Goal: Task Accomplishment & Management: Use online tool/utility

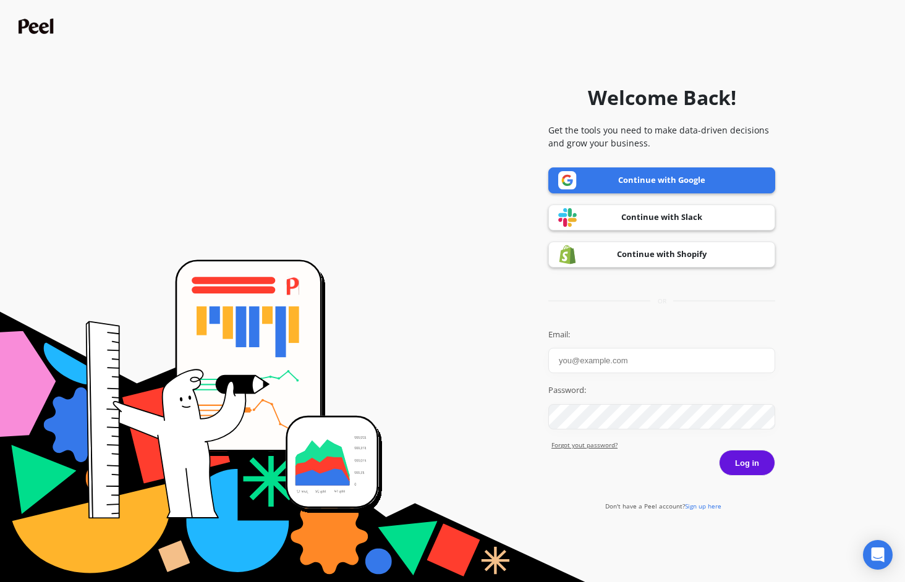
click at [677, 263] on link "Continue with Shopify" at bounding box center [661, 255] width 227 height 26
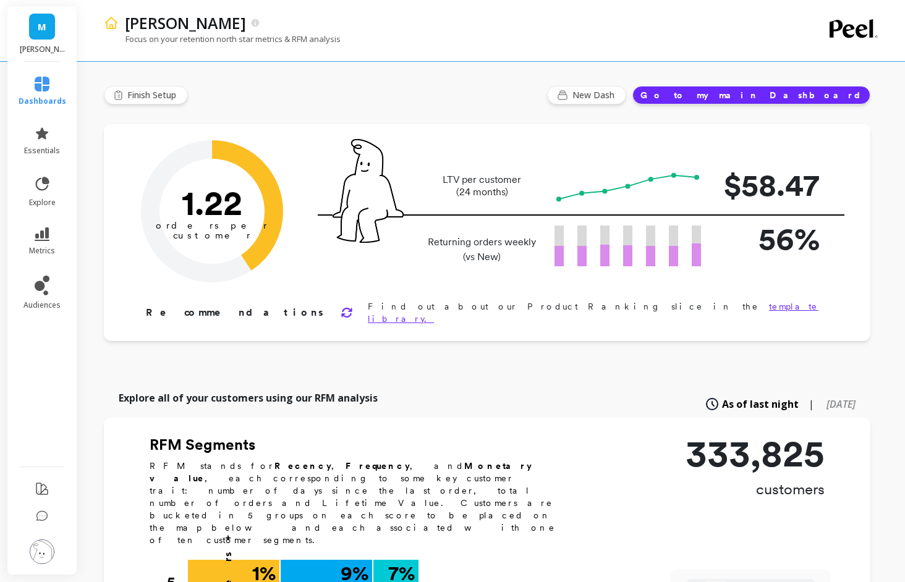
click at [50, 35] on link "M" at bounding box center [42, 27] width 26 height 26
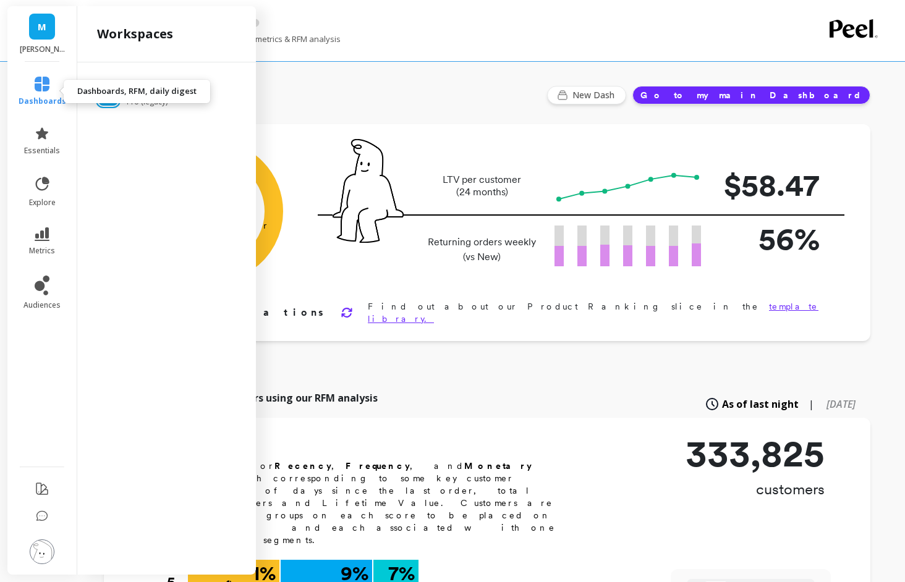
click at [47, 91] on icon at bounding box center [42, 84] width 15 height 15
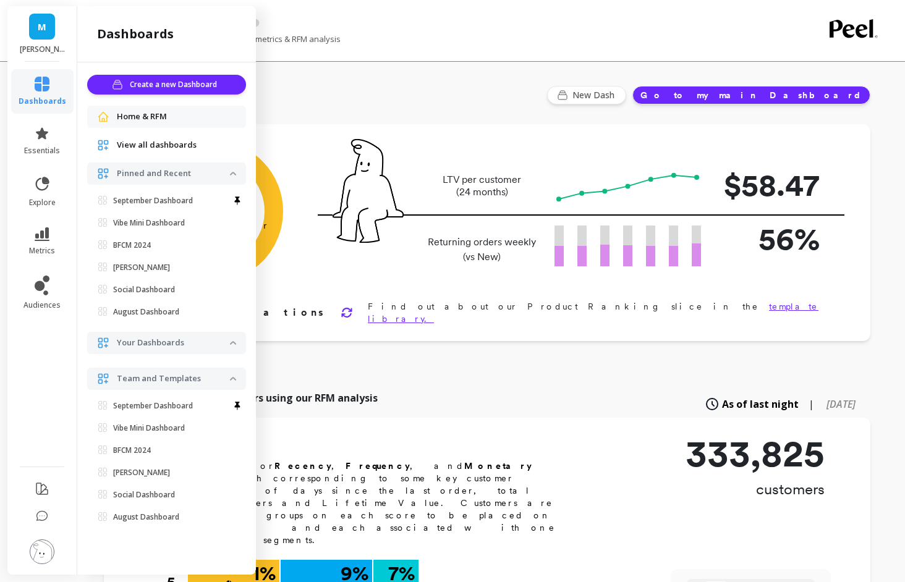
click at [176, 140] on span "View all dashboards" at bounding box center [157, 145] width 80 height 12
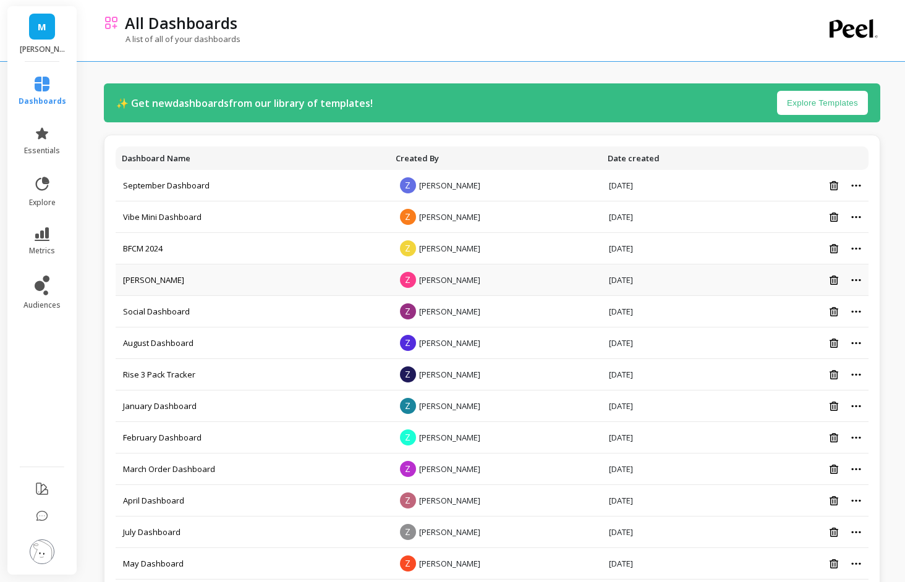
click at [184, 295] on td "ELLA" at bounding box center [253, 281] width 274 height 32
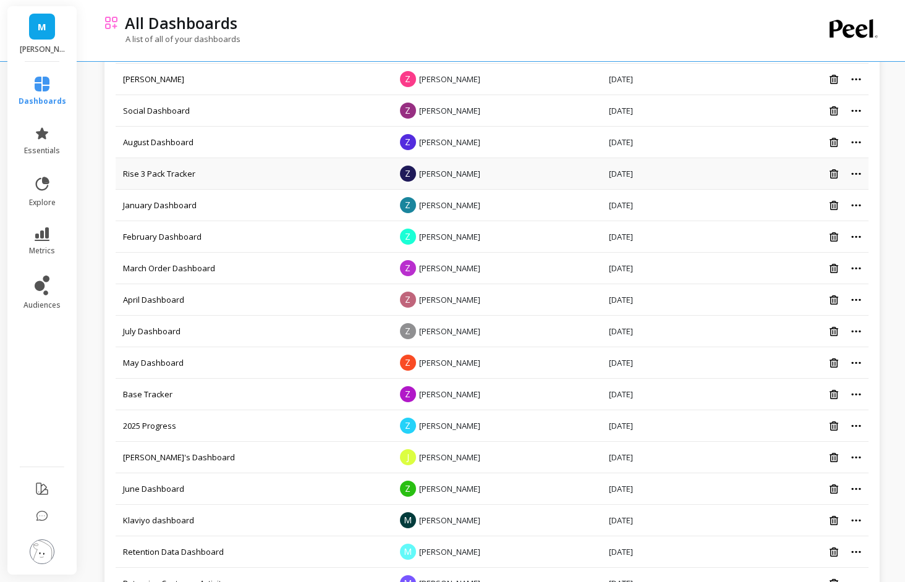
scroll to position [245, 0]
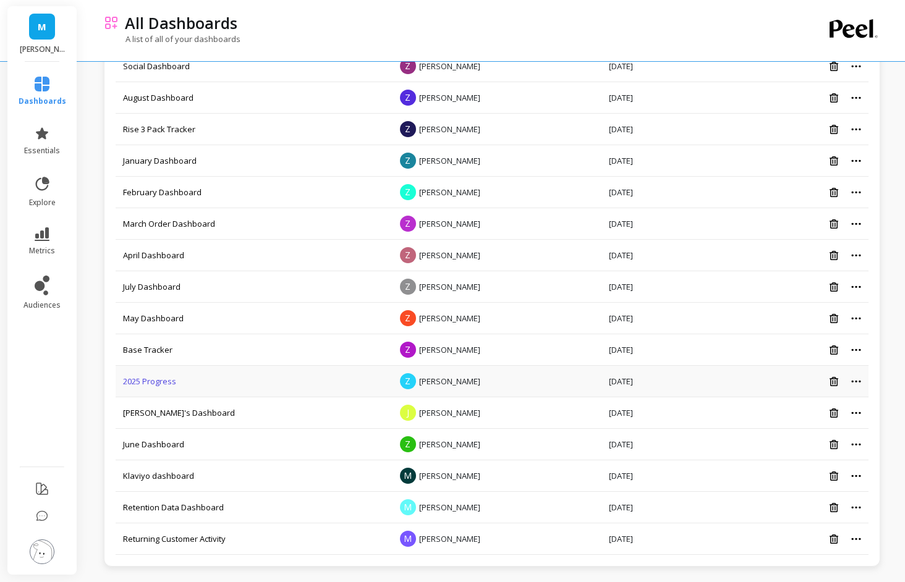
click at [145, 378] on link "2025 Progress" at bounding box center [149, 381] width 53 height 11
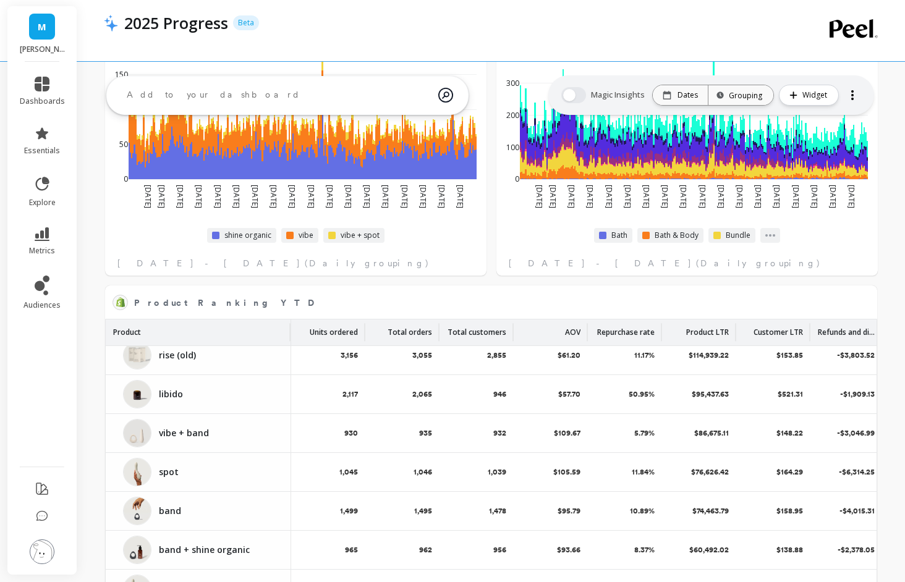
scroll to position [199, 0]
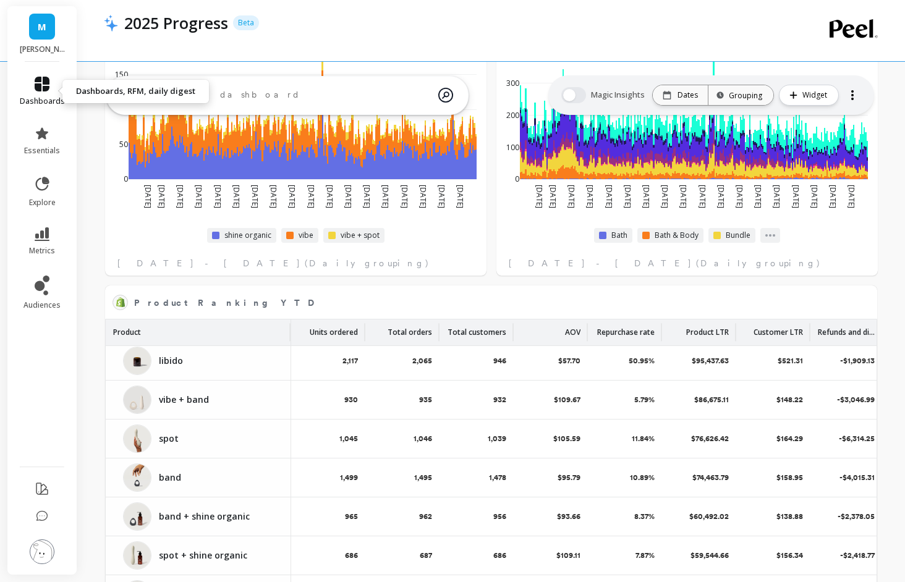
click at [48, 93] on link "dashboards" at bounding box center [42, 92] width 45 height 30
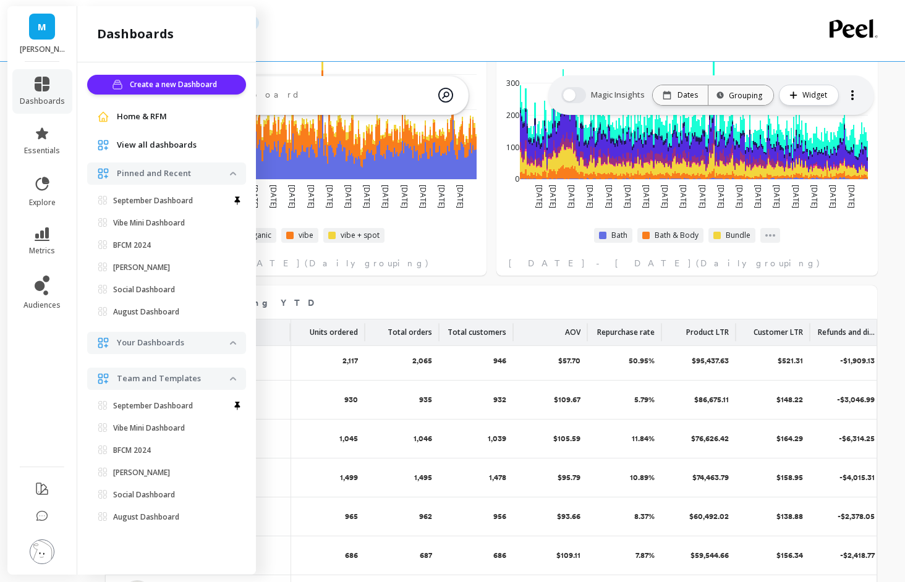
click at [179, 119] on link "Home & RFM" at bounding box center [176, 117] width 119 height 12
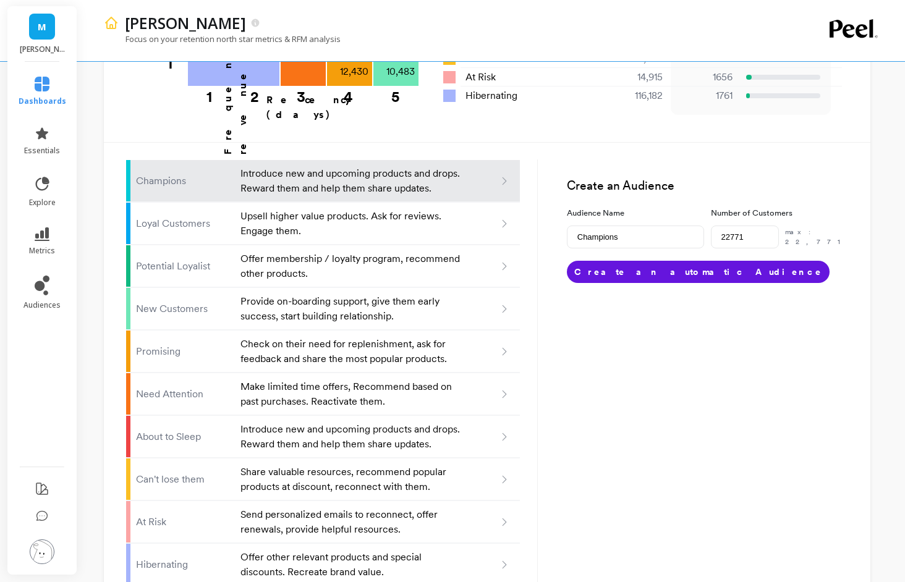
click at [385, 288] on li "New Customers Provide on-boarding support, give them early success, start build…" at bounding box center [323, 309] width 394 height 42
type input "New customers"
type input "10483"
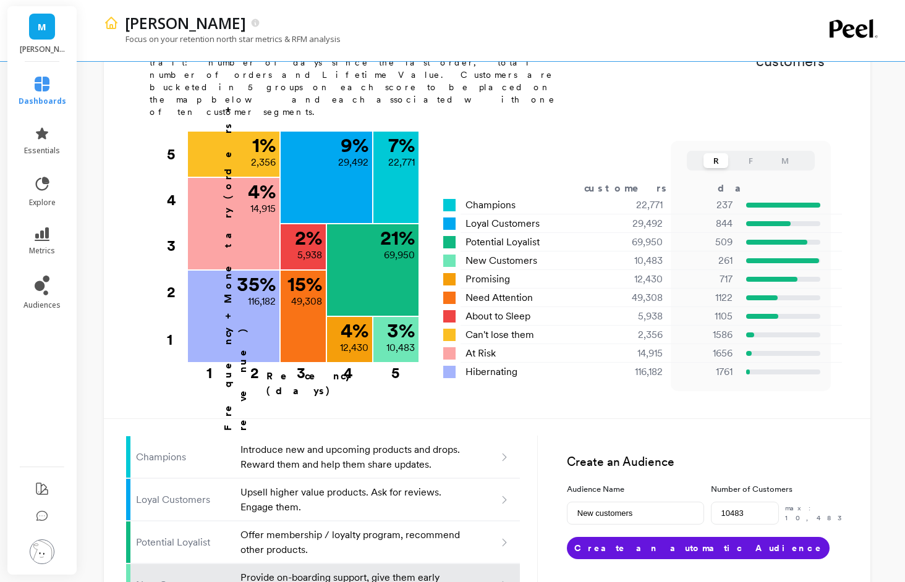
type input "Champions"
type input "22771"
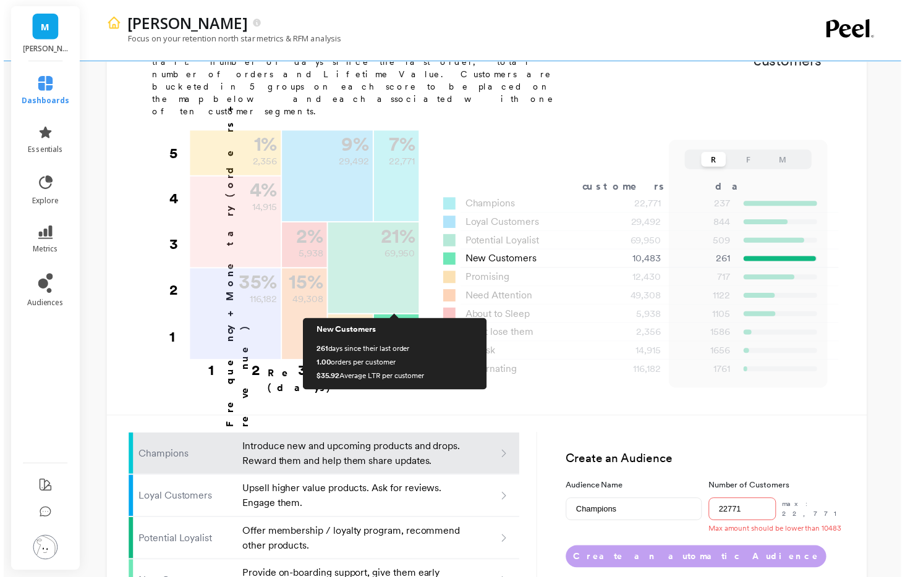
scroll to position [428, 0]
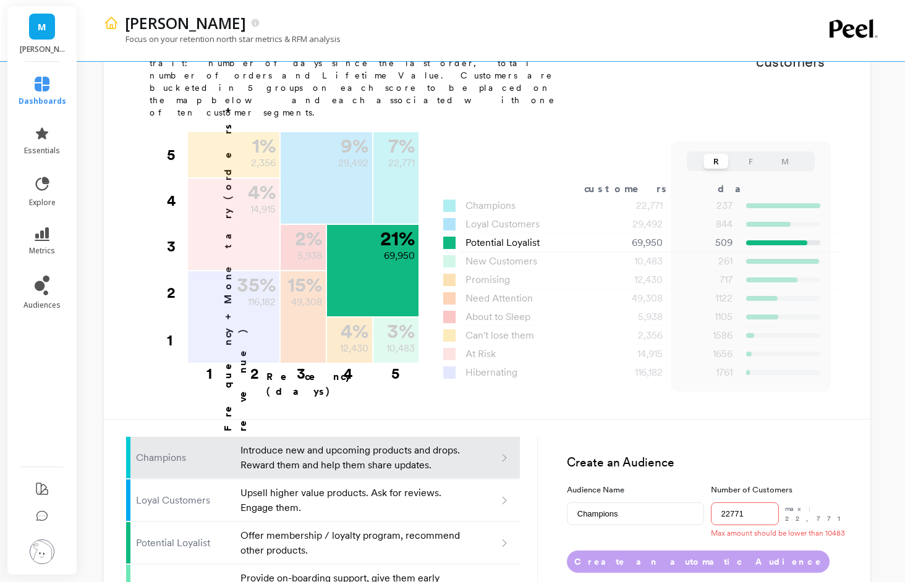
click at [511, 235] on span "Potential Loyalist" at bounding box center [502, 242] width 74 height 15
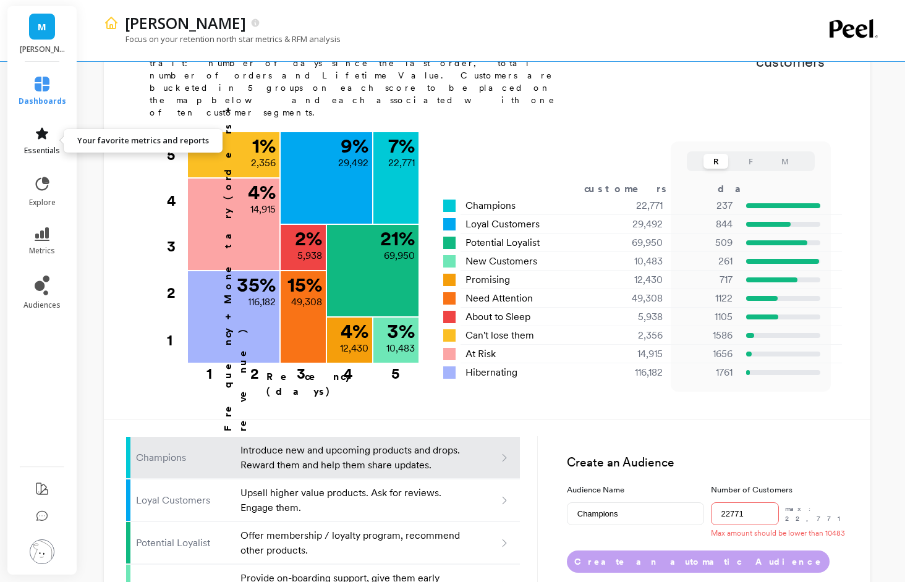
click at [44, 147] on span "essentials" at bounding box center [42, 151] width 36 height 10
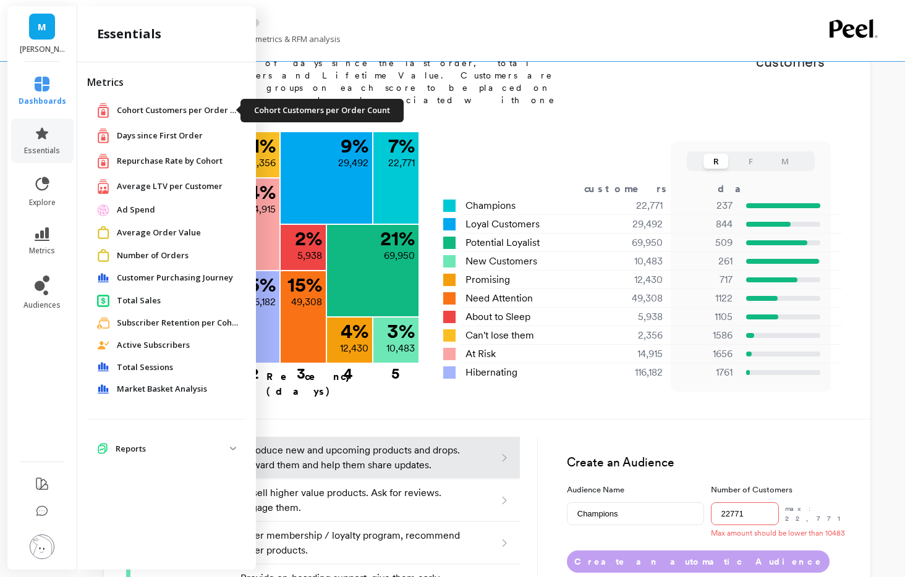
click at [177, 106] on span "Cohort Customers per Order Count" at bounding box center [179, 110] width 124 height 12
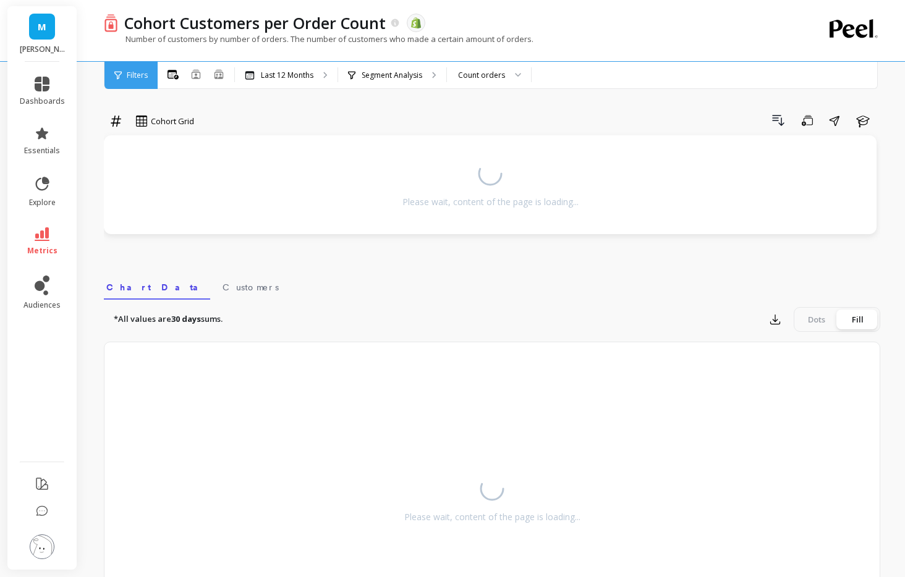
click at [32, 58] on div "M maude" at bounding box center [41, 34] width 69 height 56
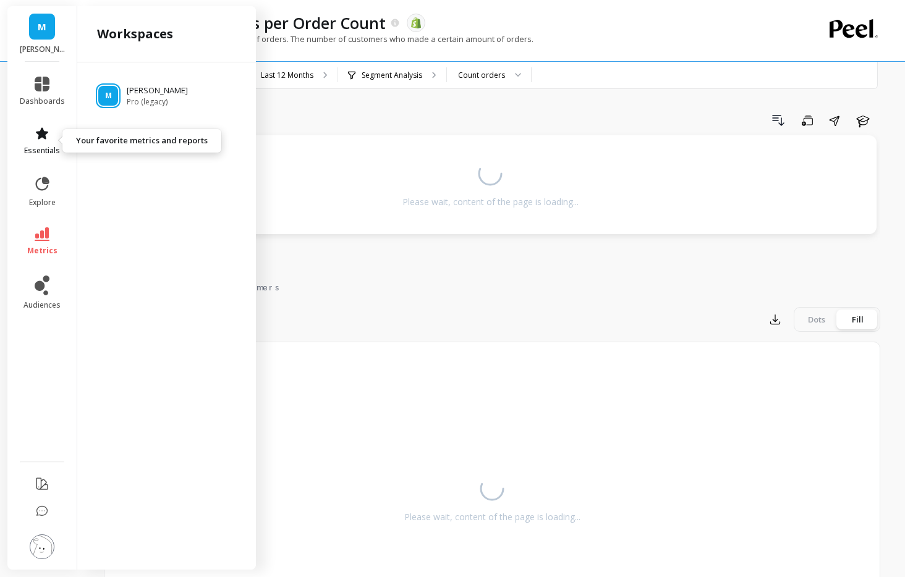
click at [45, 150] on span "essentials" at bounding box center [42, 151] width 36 height 10
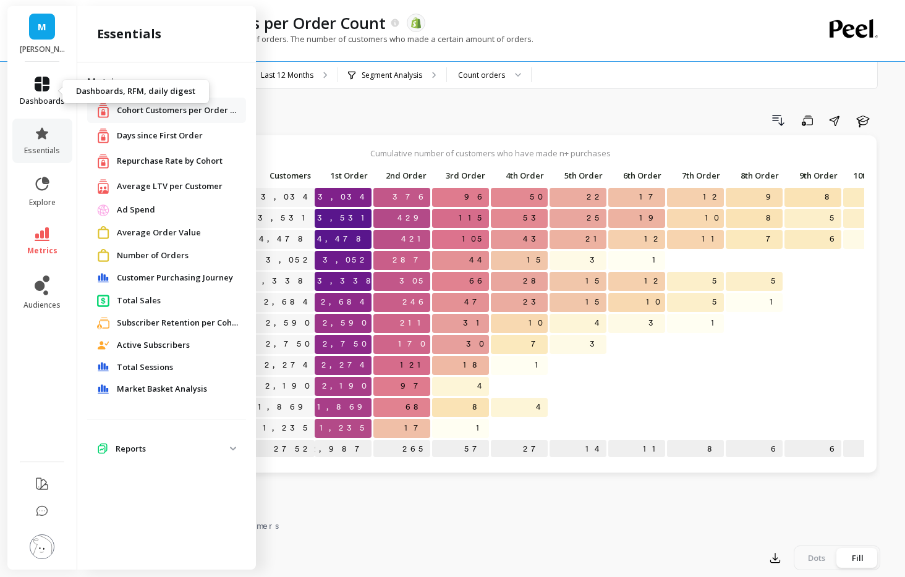
click at [33, 83] on link "dashboards" at bounding box center [42, 92] width 45 height 30
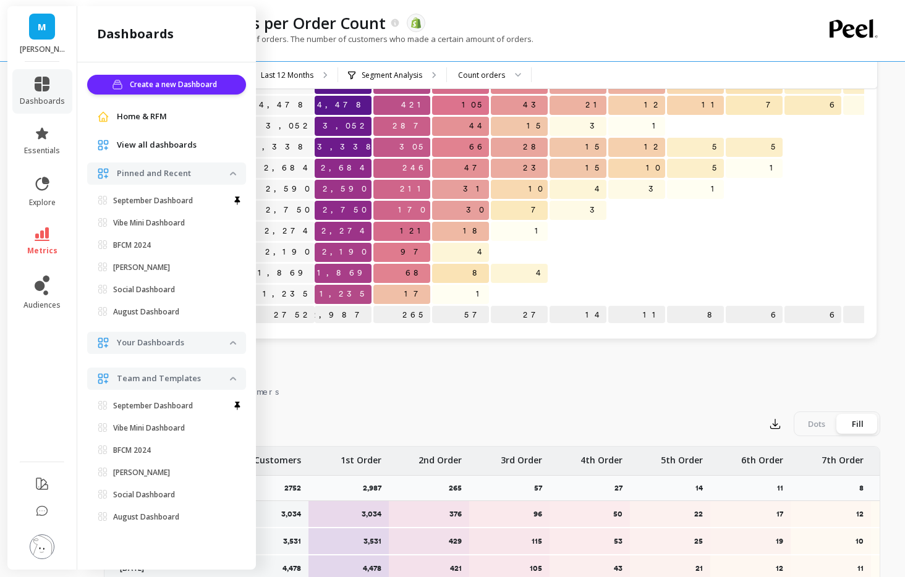
scroll to position [239, 0]
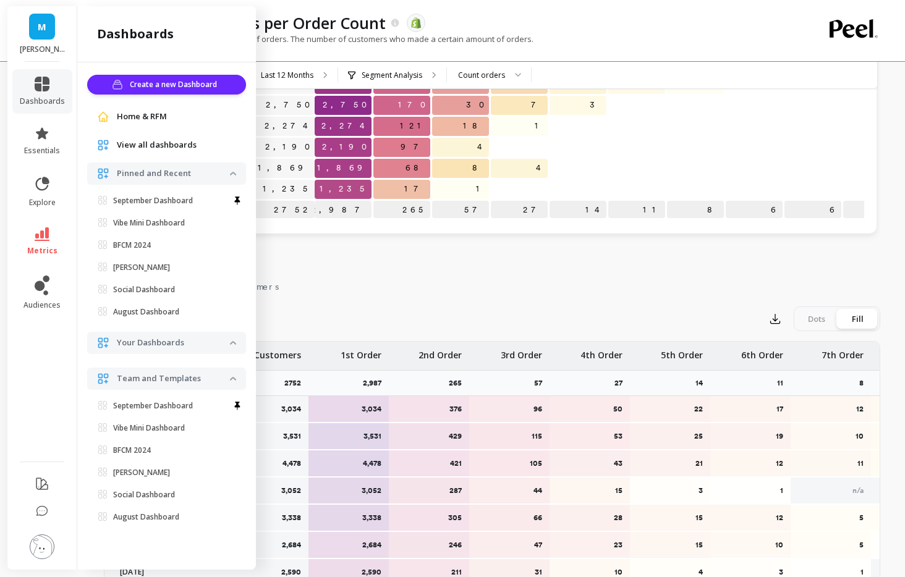
click at [237, 343] on span "Your Dashboards" at bounding box center [166, 343] width 159 height 22
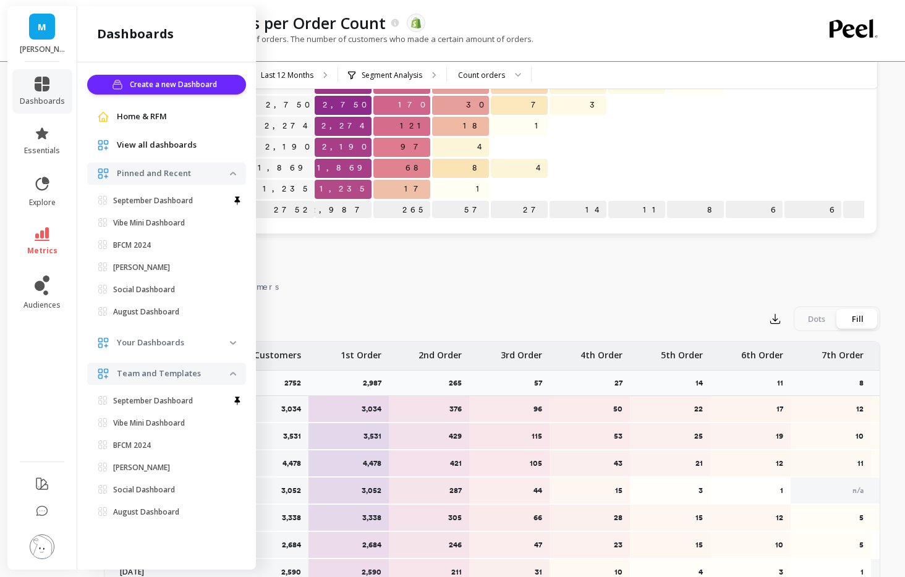
click at [235, 342] on img at bounding box center [233, 343] width 6 height 4
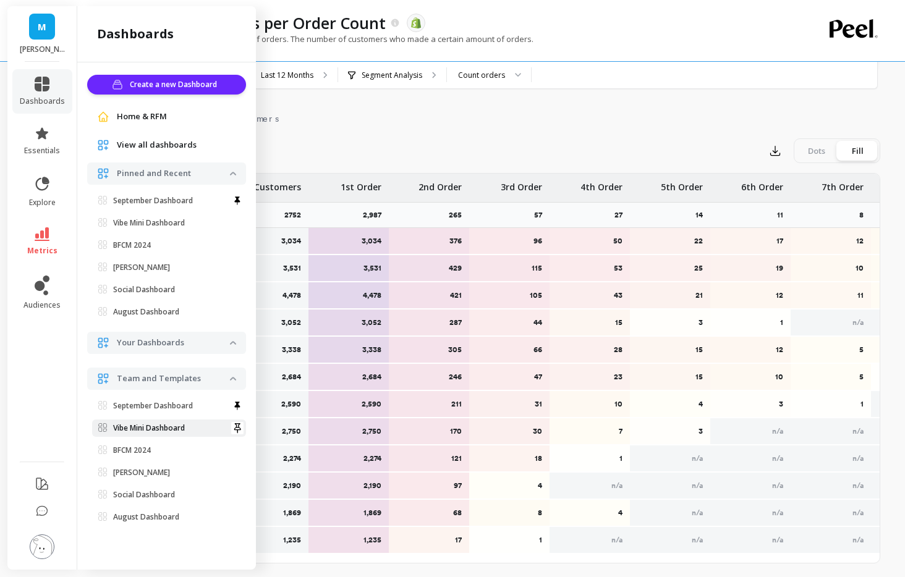
scroll to position [399, 0]
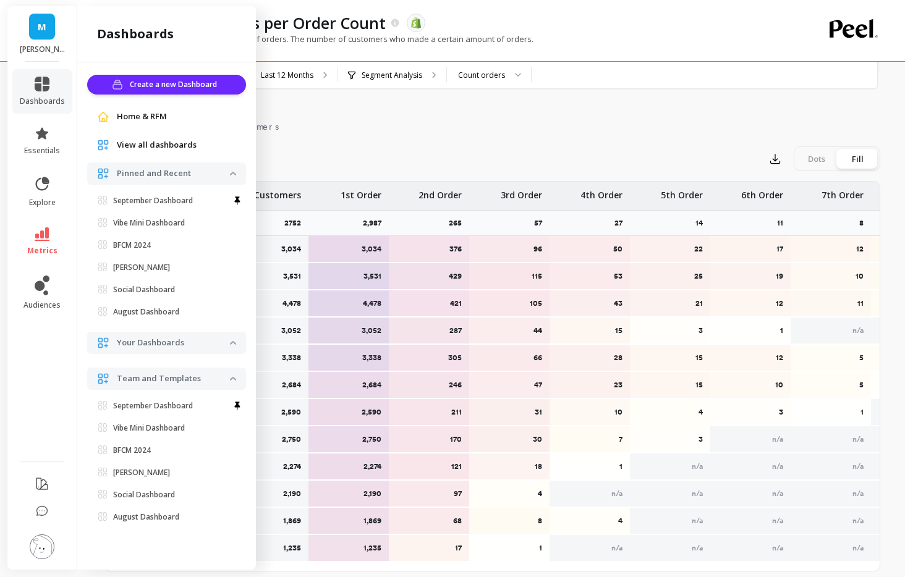
click at [161, 144] on span "View all dashboards" at bounding box center [157, 145] width 80 height 12
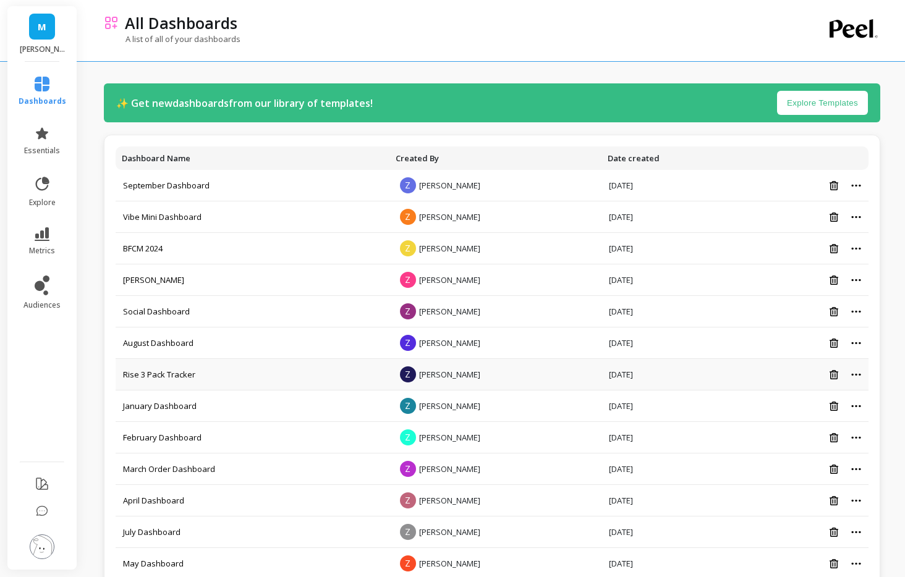
scroll to position [250, 0]
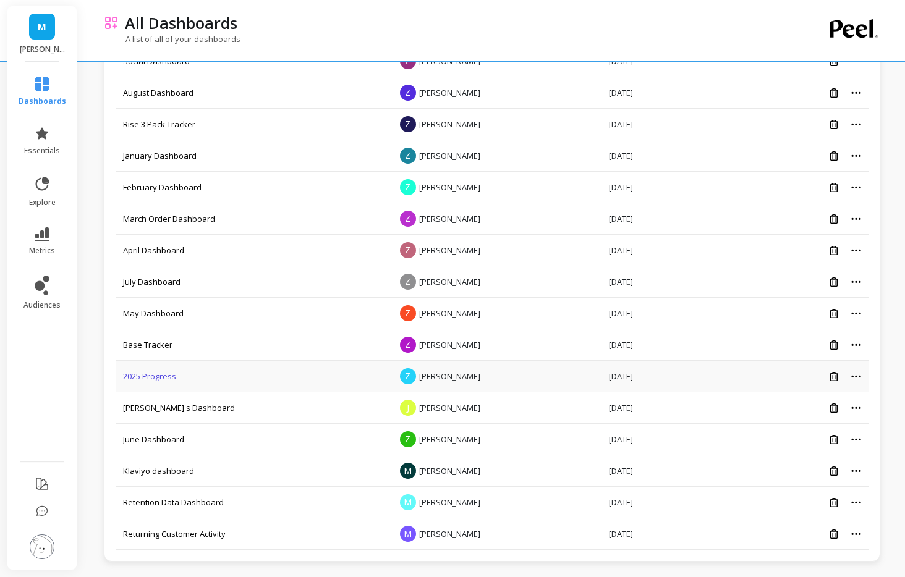
click at [161, 375] on link "2025 Progress" at bounding box center [149, 376] width 53 height 11
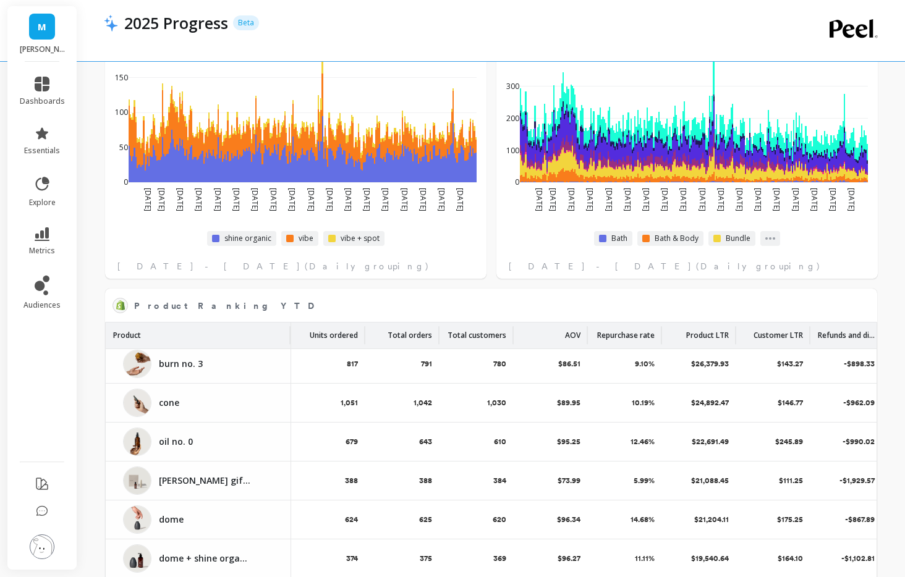
scroll to position [566, 0]
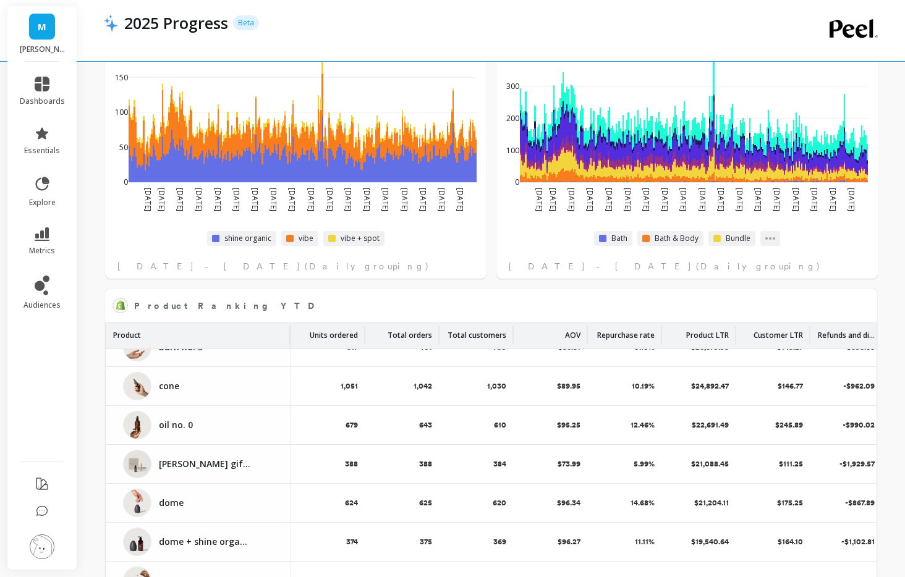
click at [258, 331] on div "Product" at bounding box center [198, 336] width 170 height 26
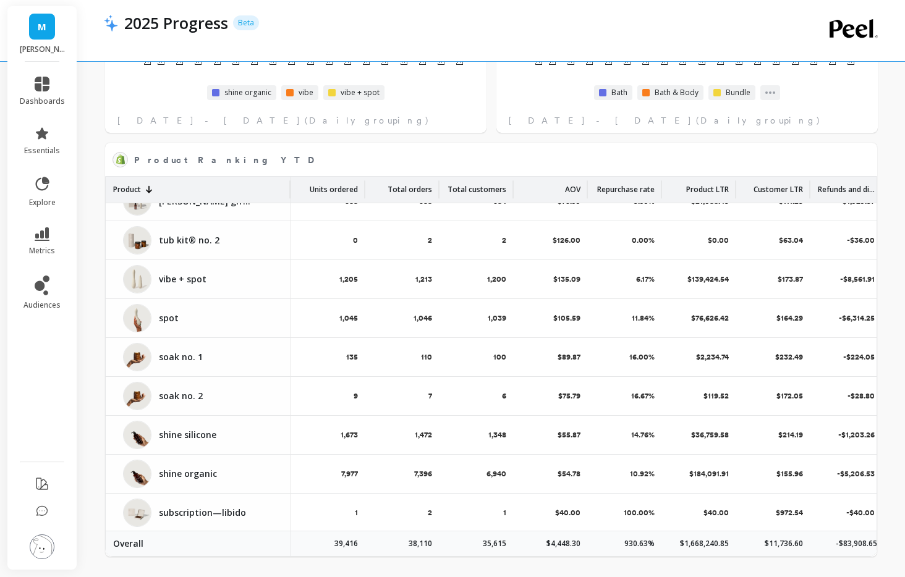
scroll to position [842, 0]
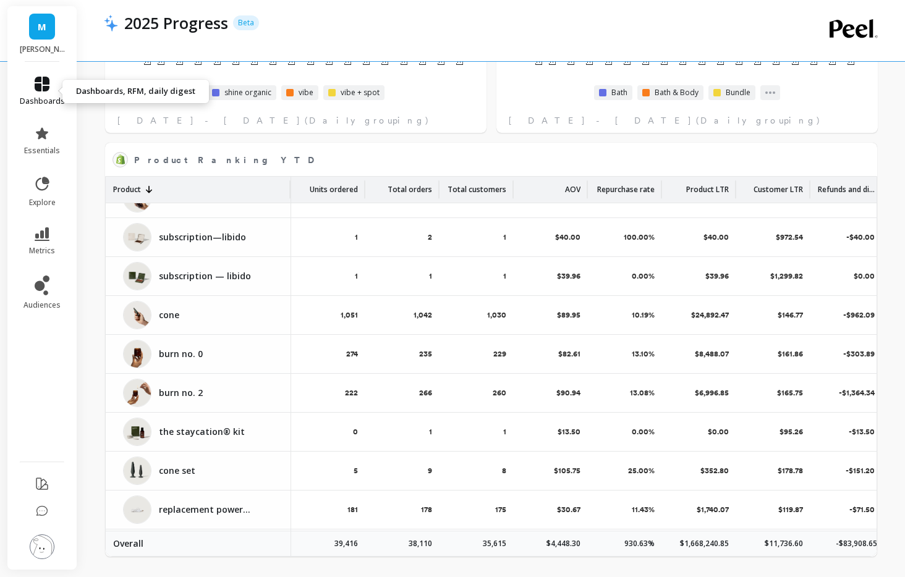
click at [42, 87] on icon at bounding box center [42, 84] width 15 height 15
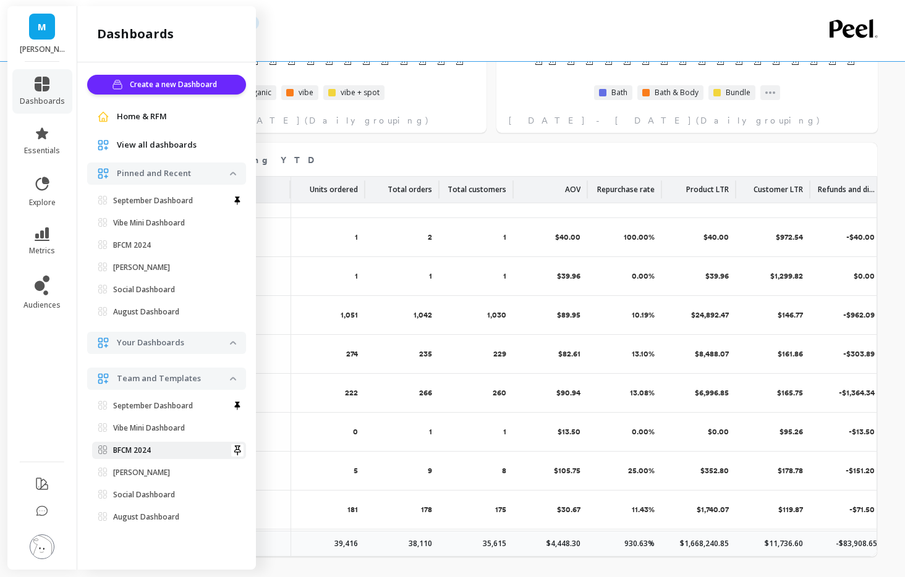
click at [155, 445] on link "BFCM 2024" at bounding box center [169, 450] width 154 height 17
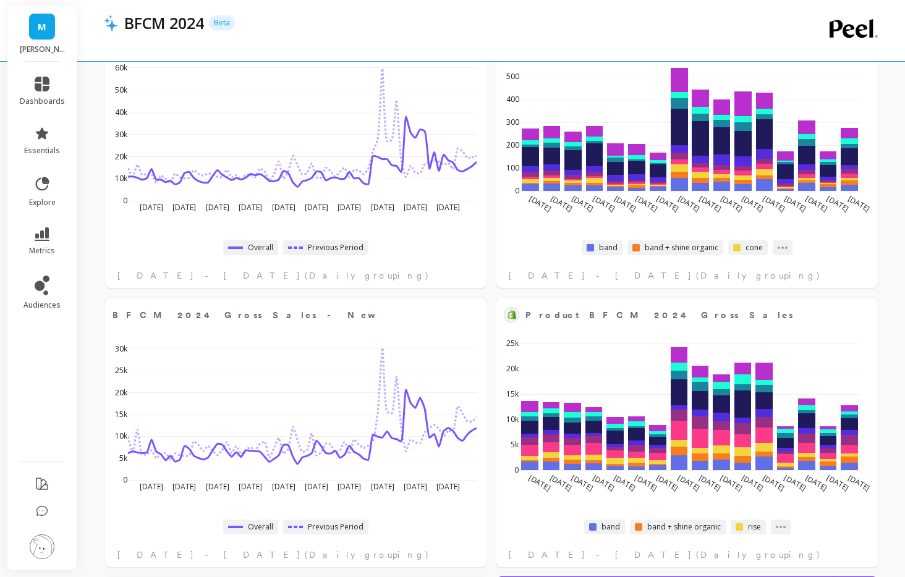
scroll to position [697, 0]
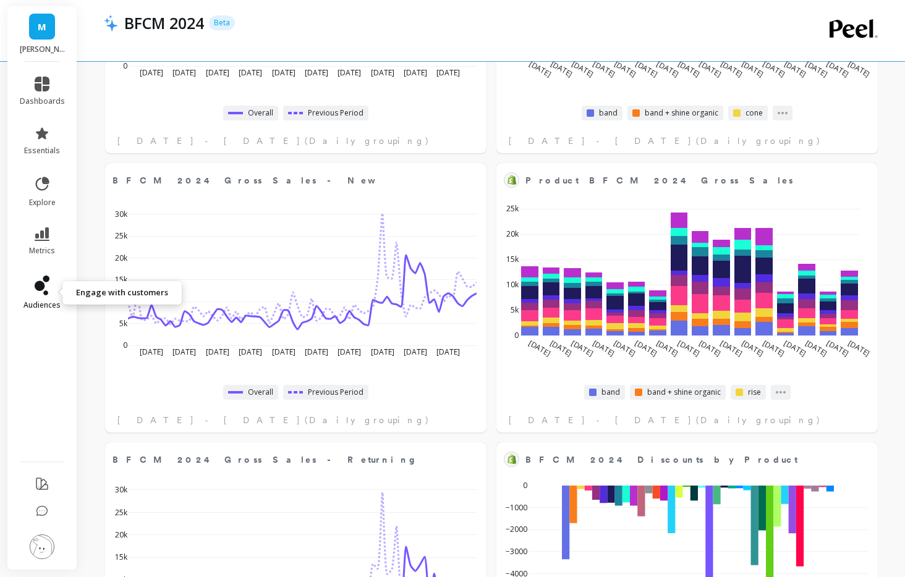
click at [42, 298] on link "audiences" at bounding box center [42, 293] width 45 height 35
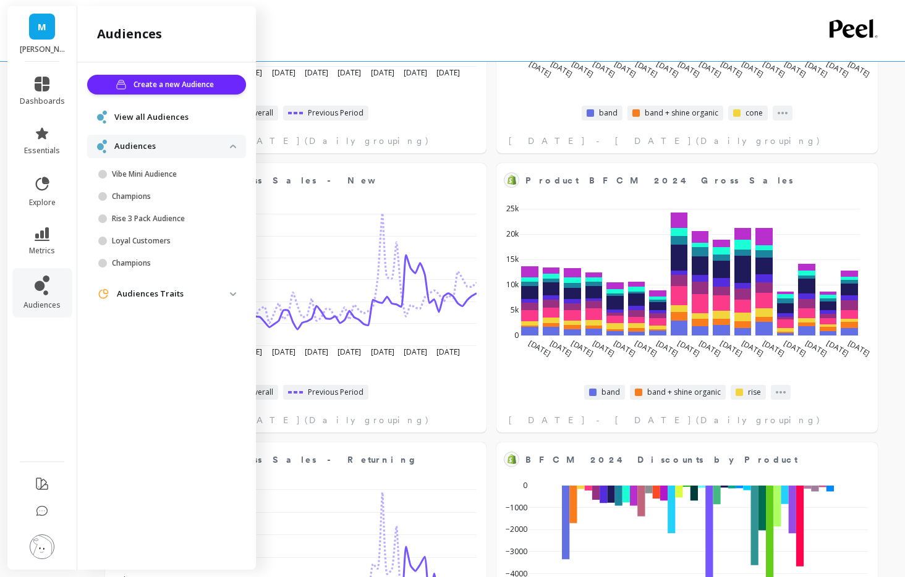
click at [132, 118] on span "View all Audiences" at bounding box center [151, 117] width 74 height 12
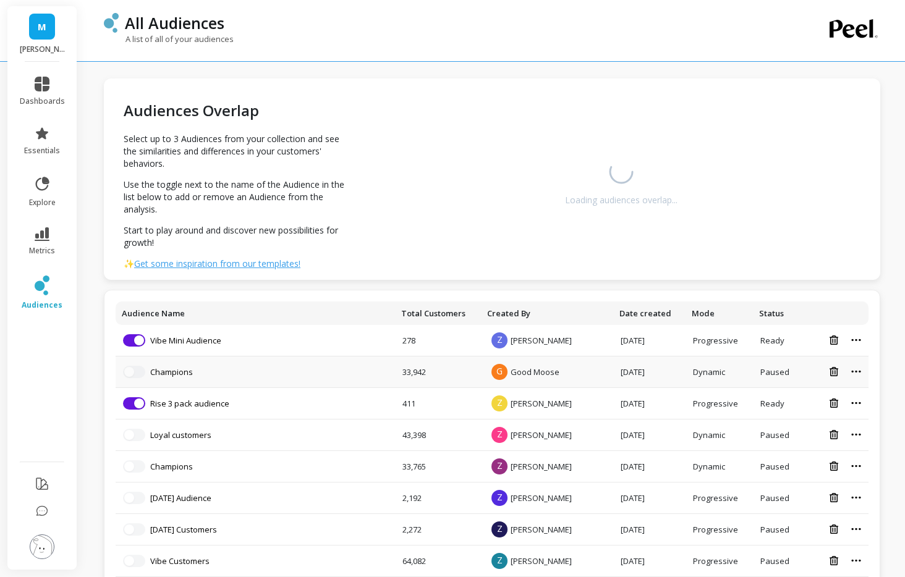
click at [341, 376] on li "Champions" at bounding box center [255, 372] width 265 height 12
click at [39, 34] on link "M" at bounding box center [42, 27] width 26 height 26
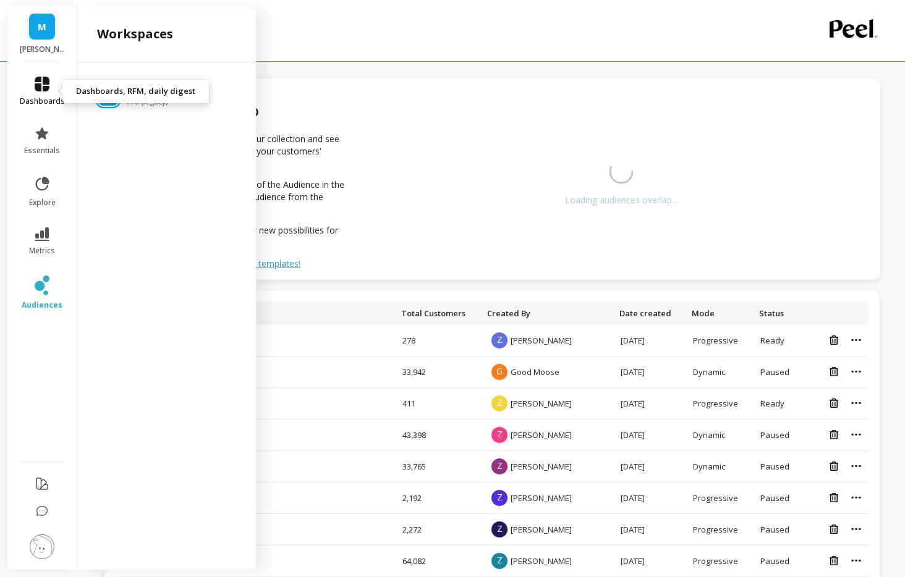
click at [41, 93] on link "dashboards" at bounding box center [42, 92] width 45 height 30
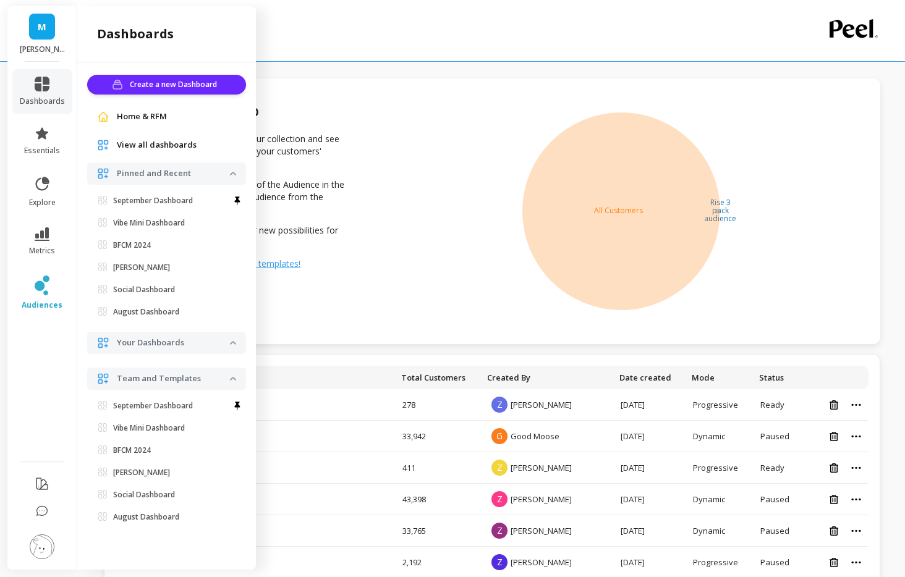
click at [155, 145] on span "View all dashboards" at bounding box center [157, 145] width 80 height 12
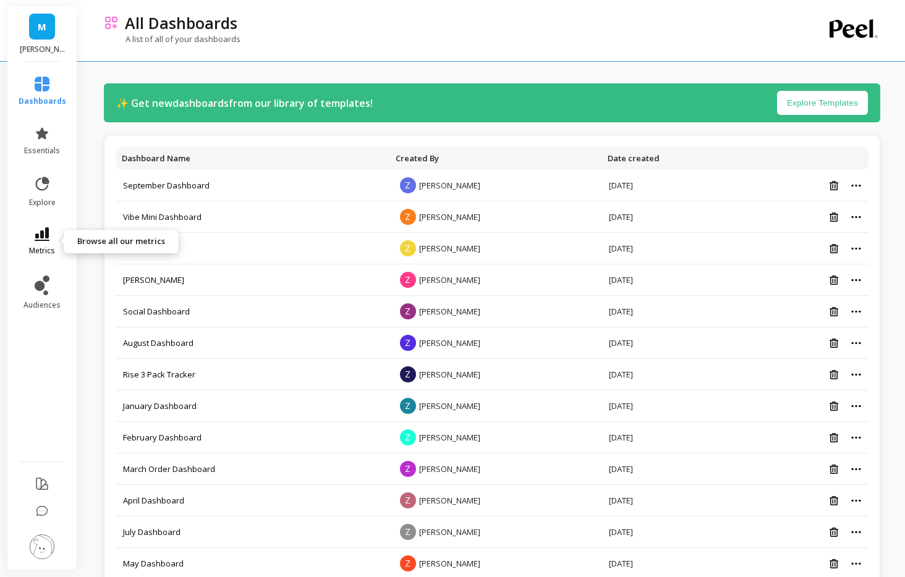
click at [46, 239] on icon at bounding box center [42, 234] width 15 height 14
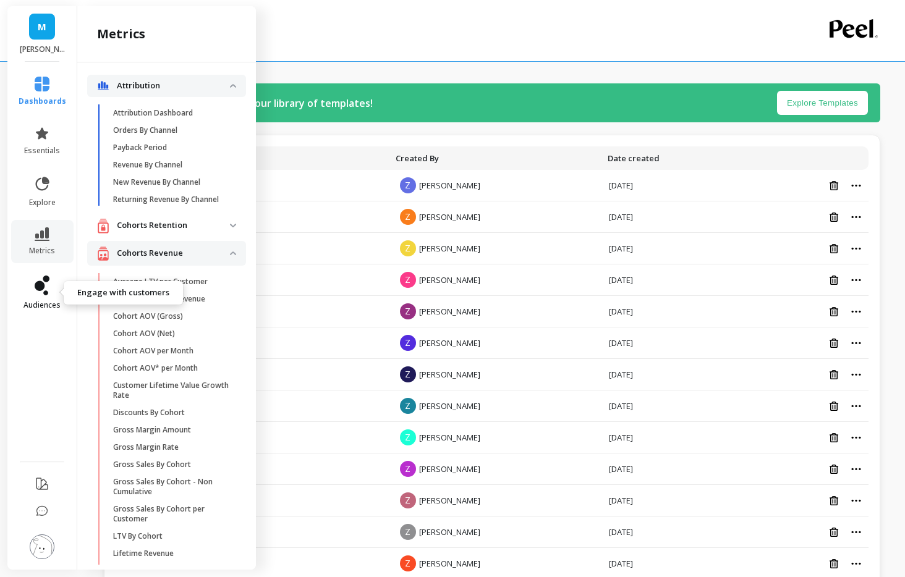
click at [46, 290] on icon at bounding box center [42, 286] width 15 height 20
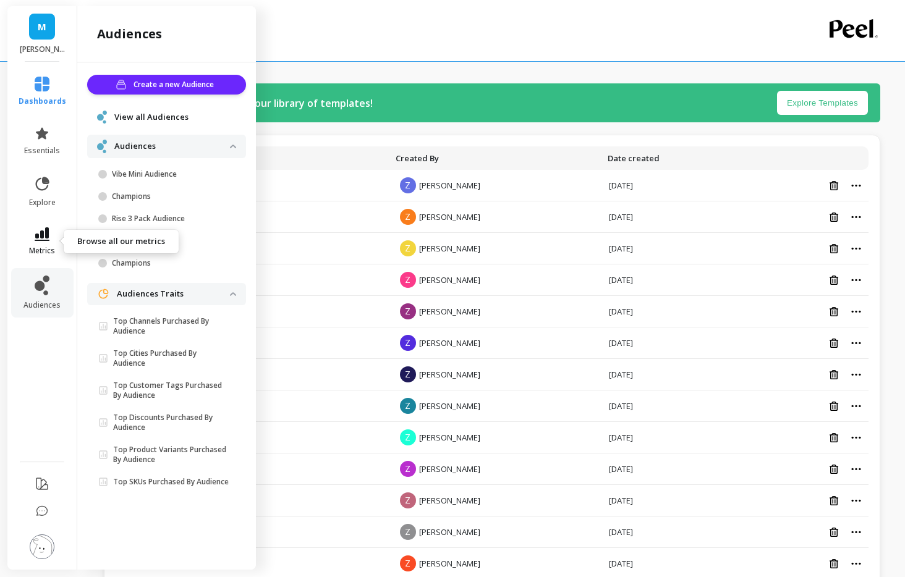
click at [56, 234] on link "metrics" at bounding box center [43, 241] width 48 height 28
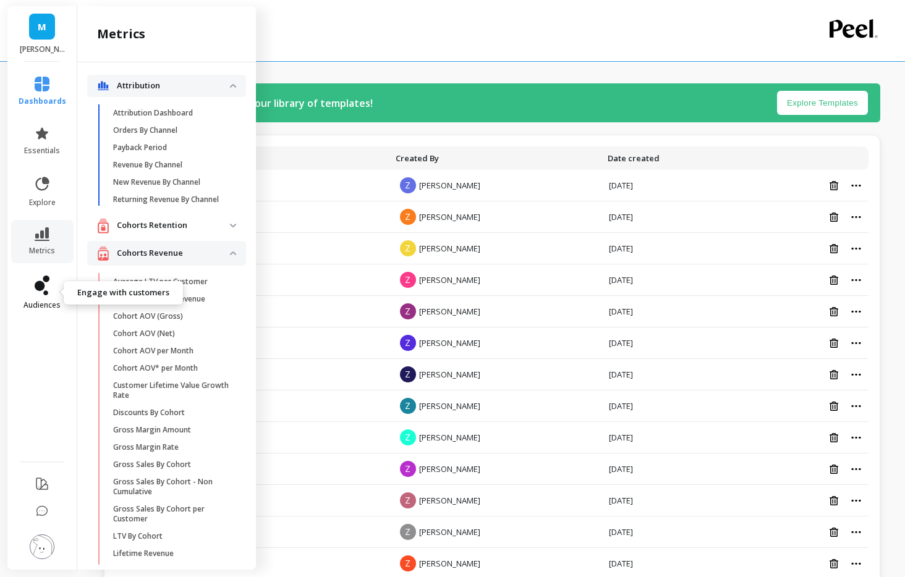
click at [50, 289] on link "audiences" at bounding box center [43, 293] width 48 height 35
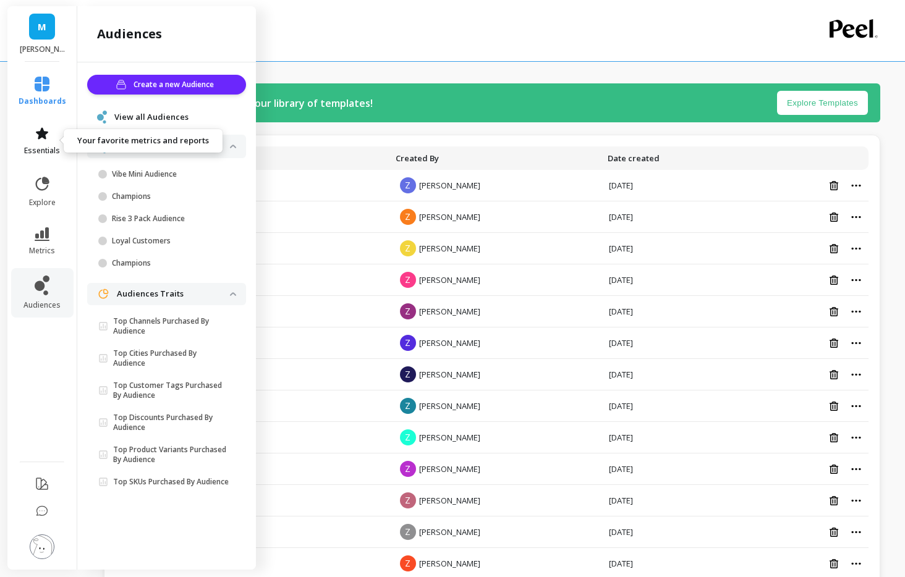
click at [45, 133] on icon at bounding box center [42, 133] width 12 height 12
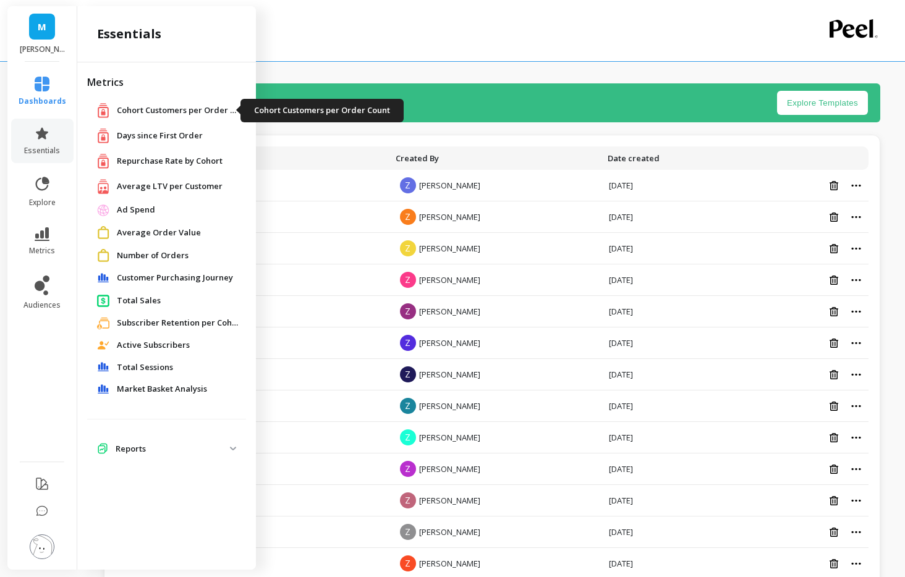
click at [175, 114] on span "Cohort Customers per Order Count" at bounding box center [179, 110] width 124 height 12
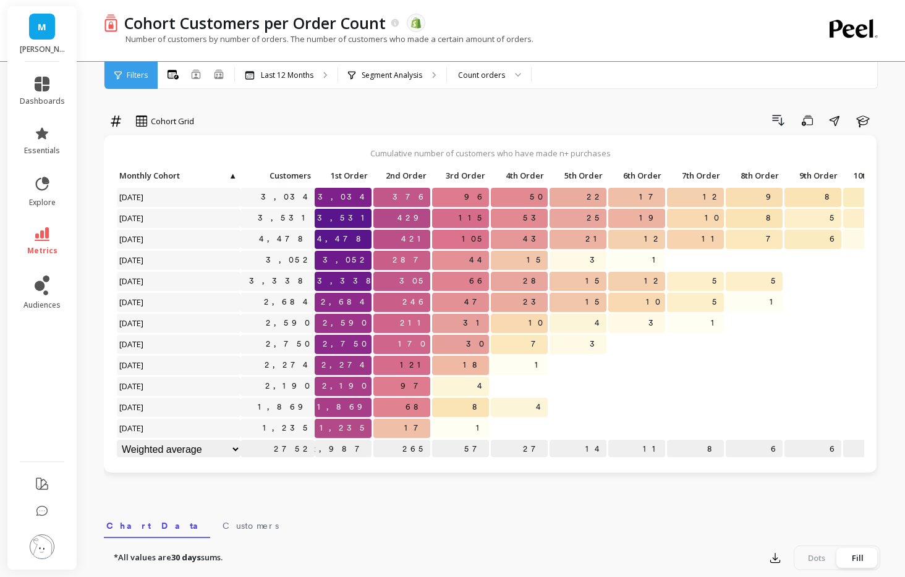
scroll to position [1, 0]
click at [46, 91] on link "dashboards" at bounding box center [42, 92] width 45 height 30
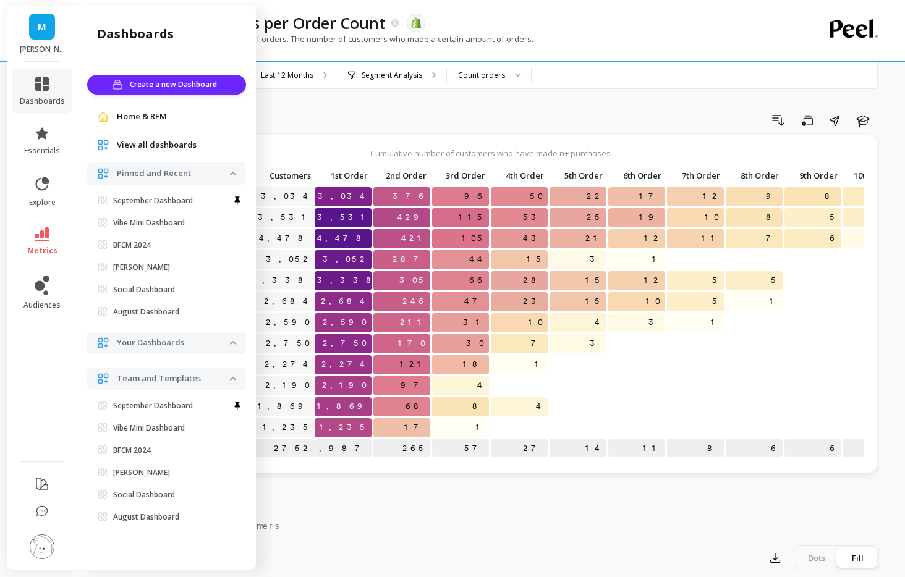
click at [142, 116] on span "Home & RFM" at bounding box center [142, 117] width 50 height 12
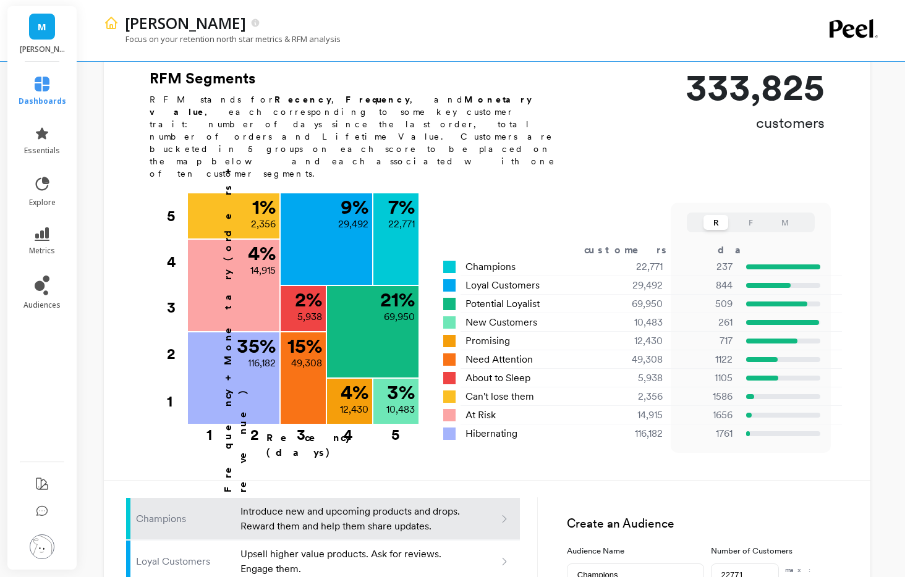
scroll to position [315, 0]
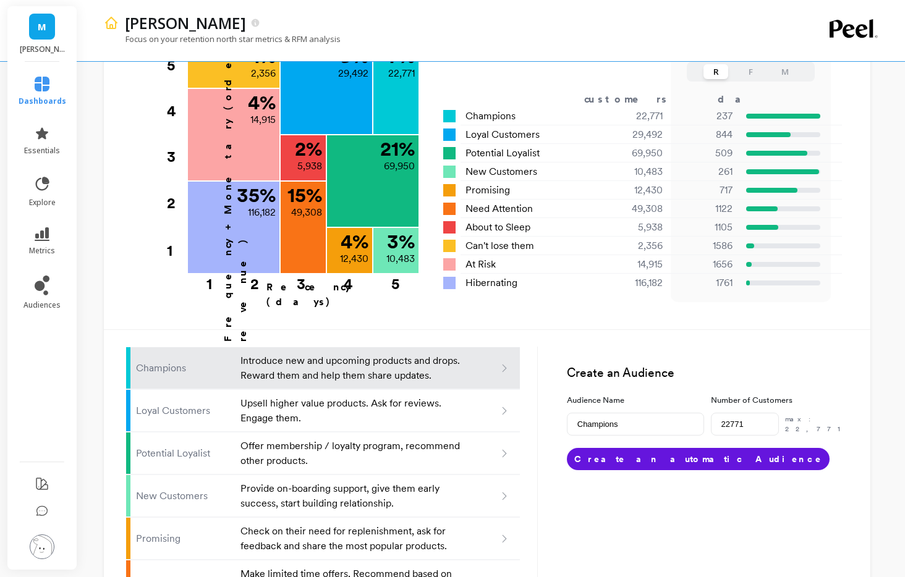
click at [826, 139] on div "R F M" at bounding box center [751, 177] width 160 height 250
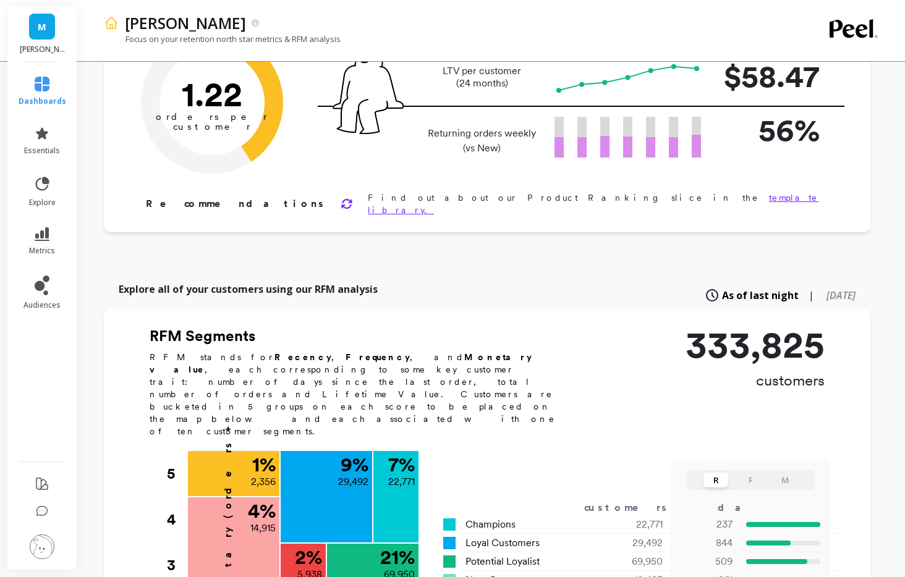
scroll to position [0, 0]
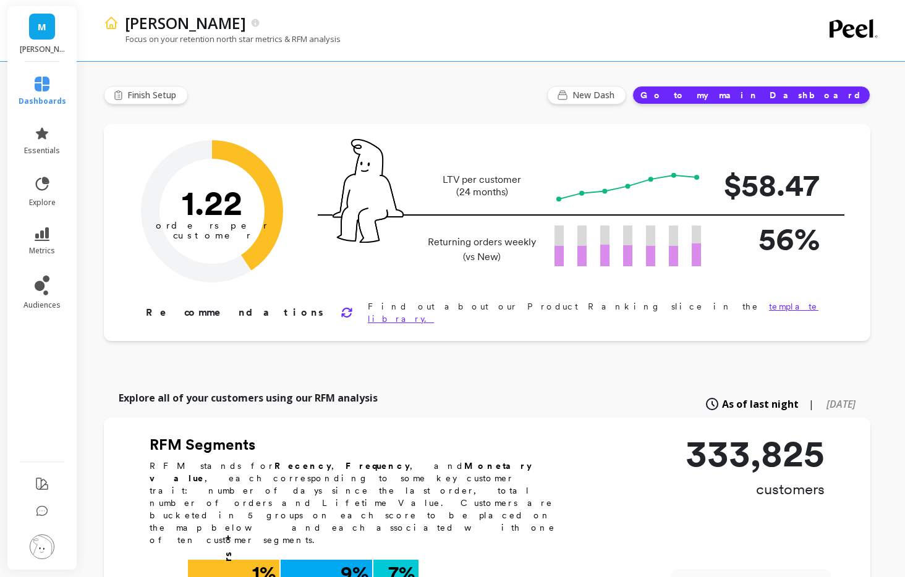
click at [826, 397] on span "[DATE]" at bounding box center [840, 404] width 29 height 14
click at [737, 397] on span "As of last night" at bounding box center [747, 404] width 65 height 14
type input "22771"
click at [618, 93] on span "New Dash" at bounding box center [595, 95] width 46 height 12
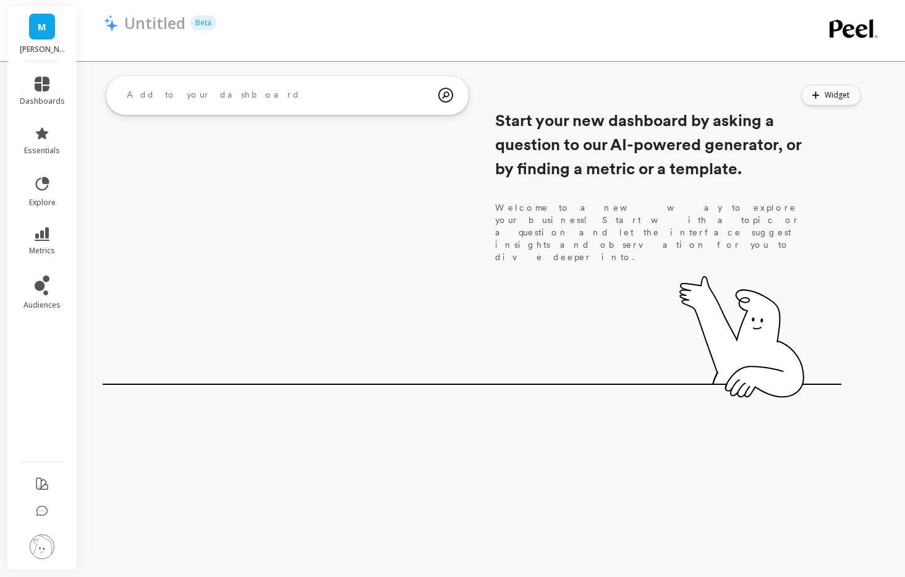
click at [839, 100] on span "Widget" at bounding box center [838, 95] width 28 height 12
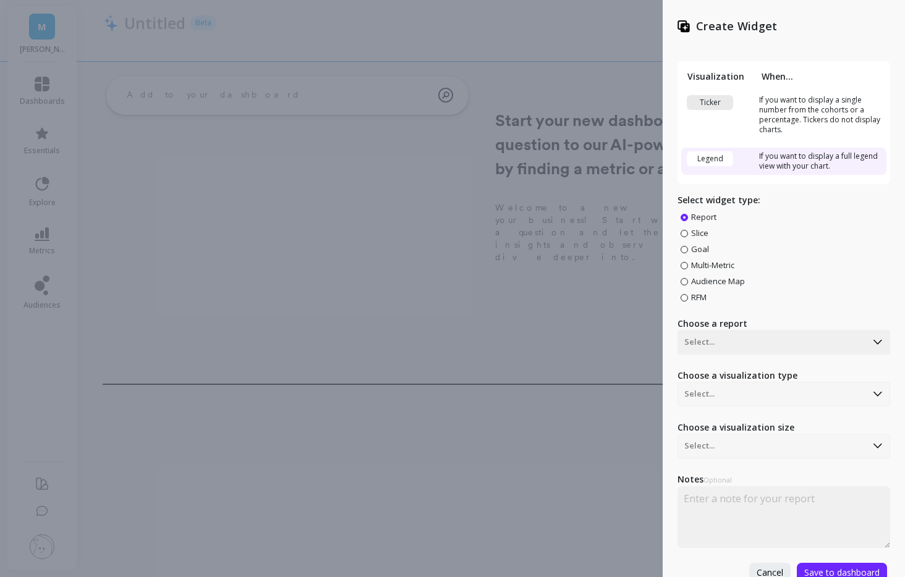
scroll to position [5, 0]
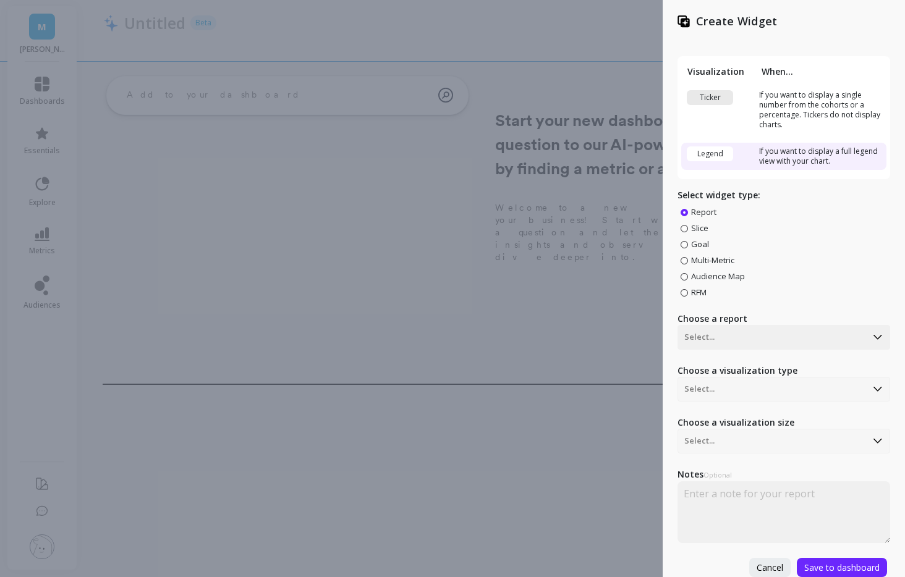
click at [688, 248] on label "Goal" at bounding box center [694, 244] width 28 height 11
click at [0, 0] on input "Goal" at bounding box center [0, 0] width 0 height 0
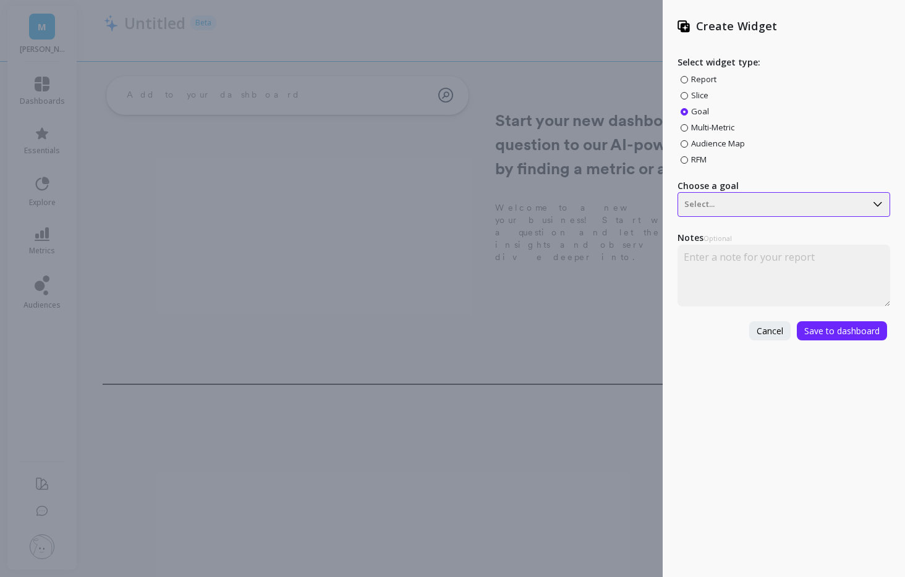
click at [737, 198] on div at bounding box center [772, 204] width 176 height 15
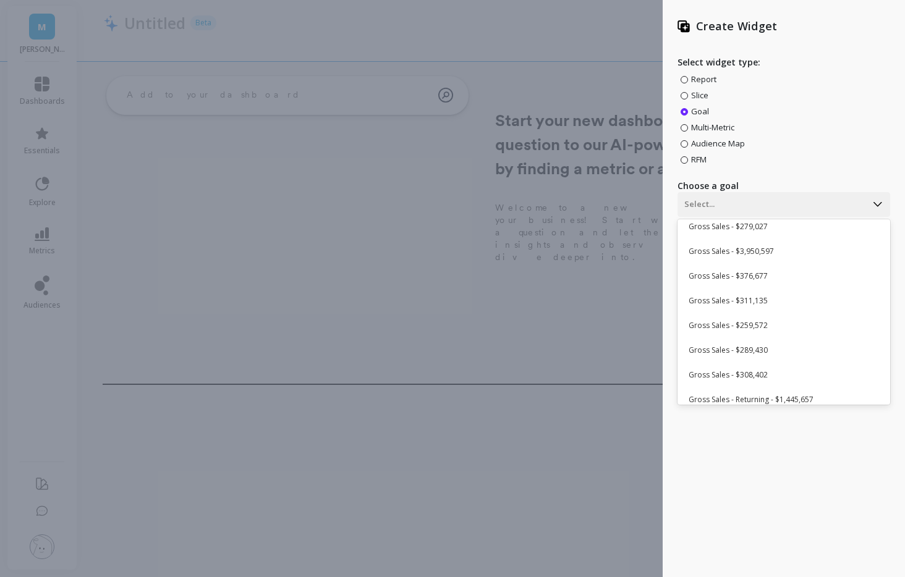
scroll to position [933, 0]
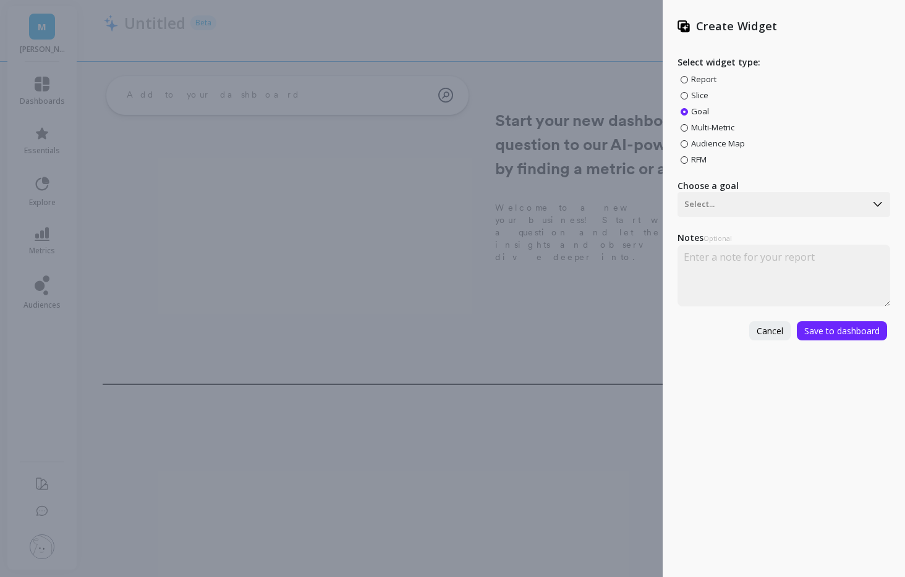
click at [813, 162] on div "Report Slice Goal Multi-Metric Audience Map RFM" at bounding box center [783, 119] width 213 height 91
click at [762, 205] on div at bounding box center [772, 204] width 176 height 15
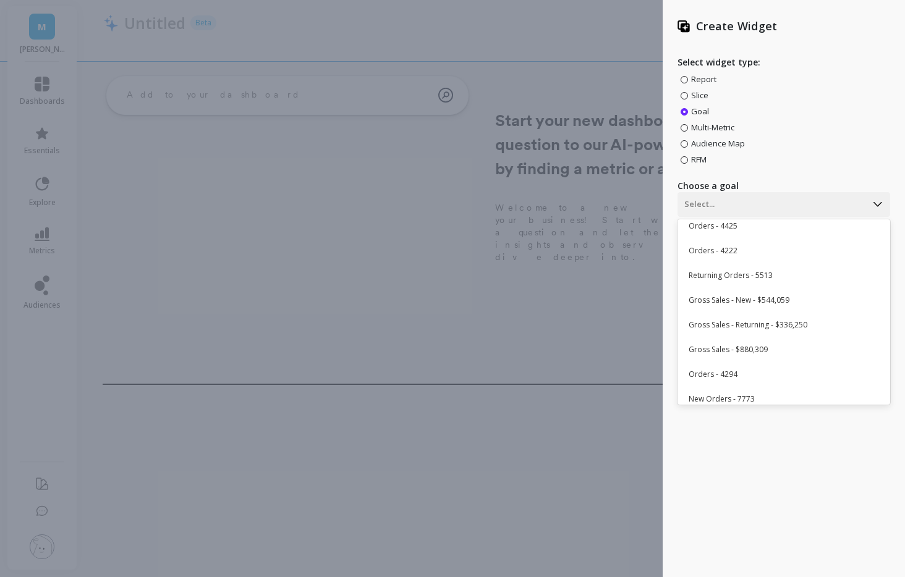
scroll to position [251, 0]
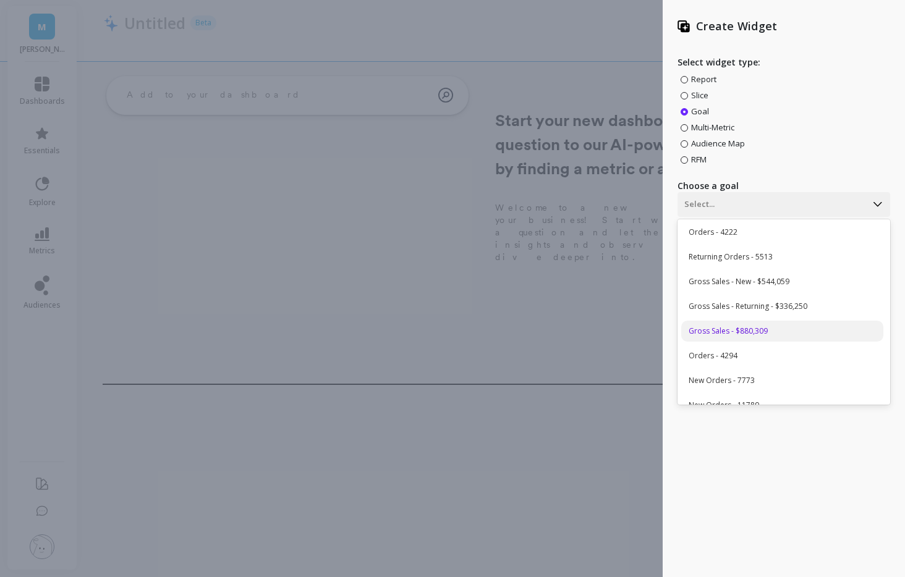
click at [773, 326] on div "Gross Sales - $880,309" at bounding box center [782, 331] width 202 height 21
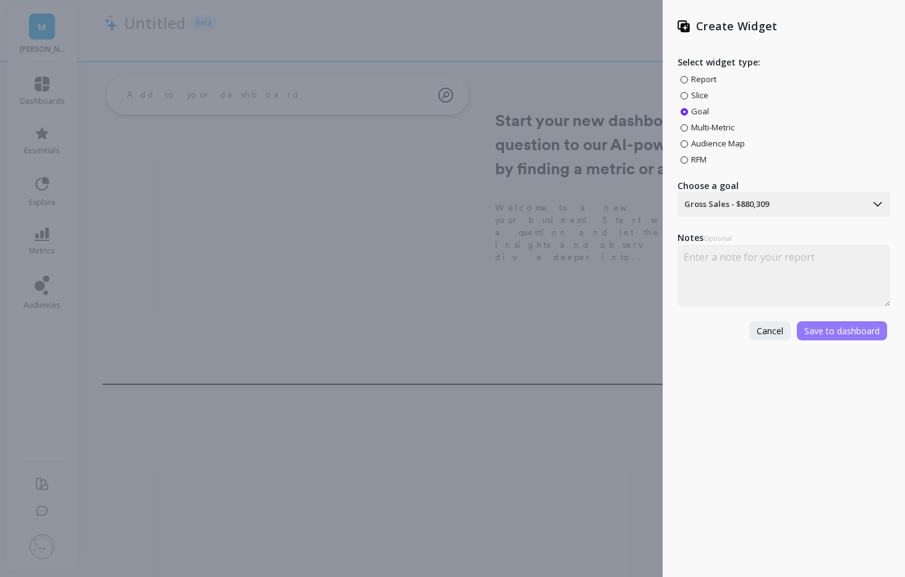
click at [839, 328] on span "Save to dashboard" at bounding box center [841, 331] width 75 height 12
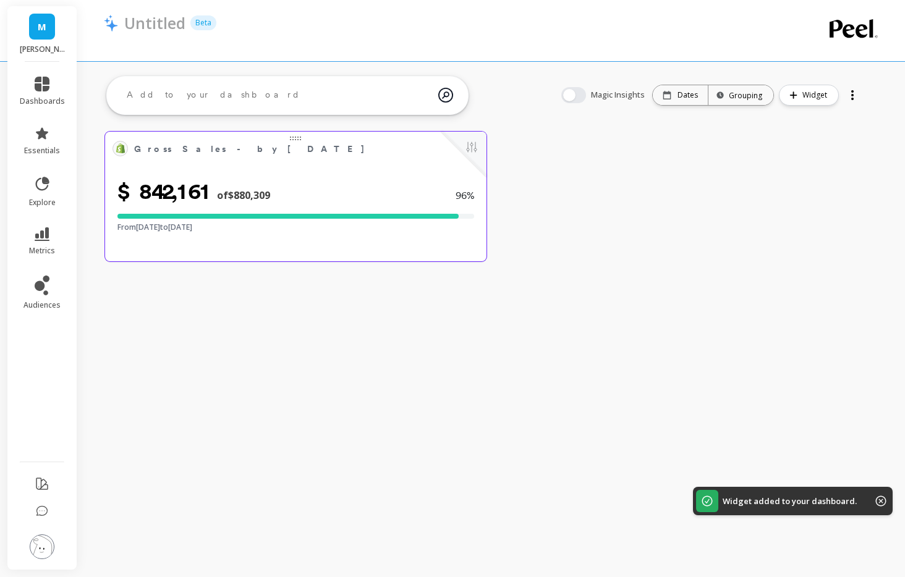
click at [468, 236] on div "$842,161 of $880,309 96 % From Apr 01, 2025 to Jun 30, 2025" at bounding box center [295, 210] width 381 height 62
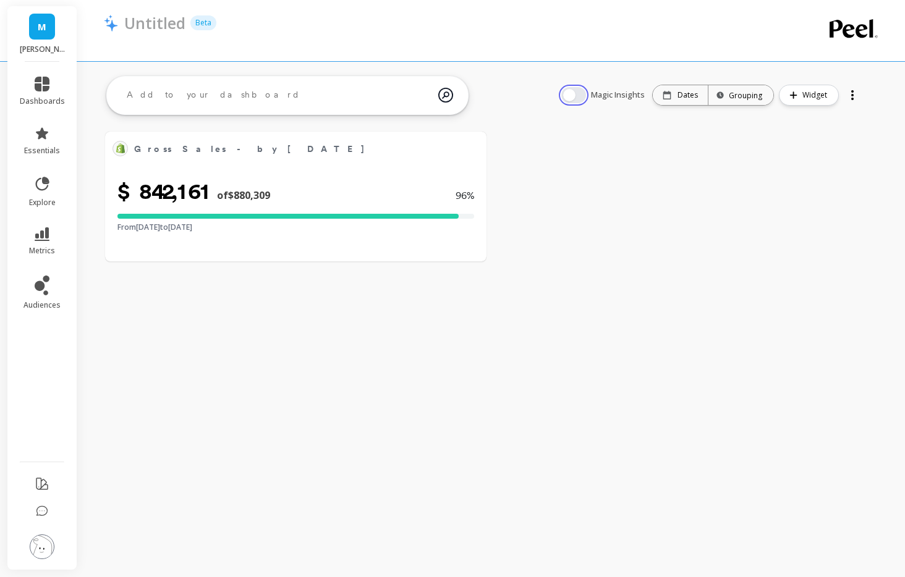
click at [580, 90] on button "button" at bounding box center [573, 95] width 25 height 16
click at [827, 98] on span "Widget" at bounding box center [816, 95] width 28 height 12
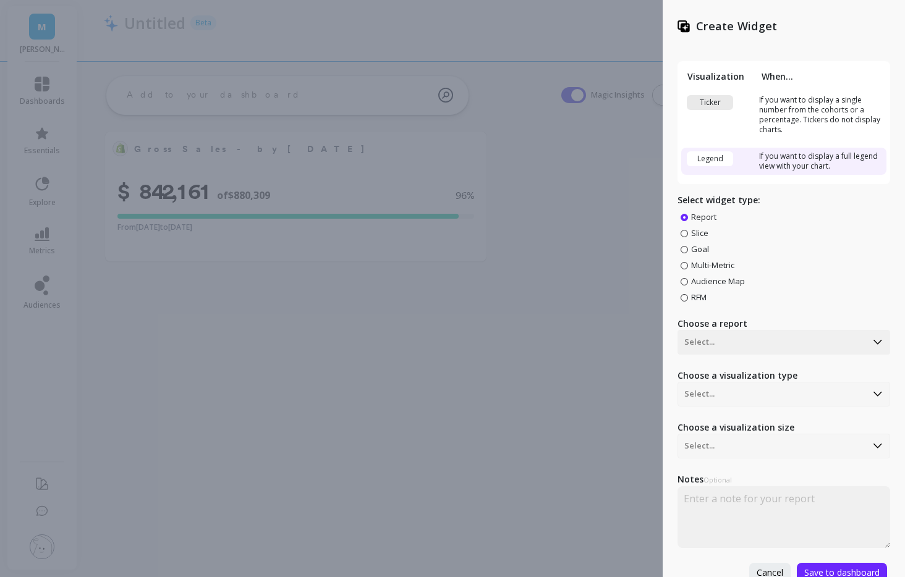
click at [718, 95] on div "Ticker" at bounding box center [710, 102] width 46 height 15
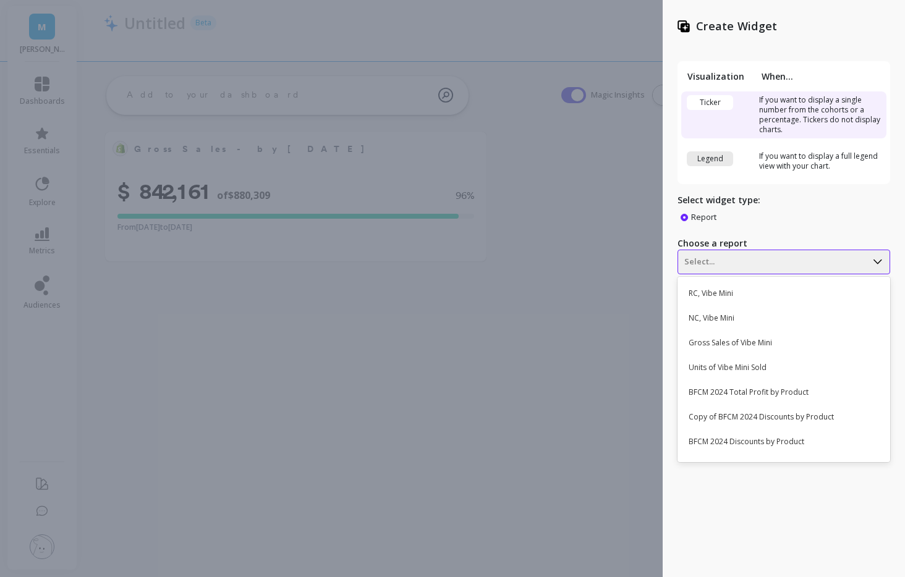
click at [747, 263] on div at bounding box center [772, 262] width 176 height 15
click at [815, 217] on div "Report" at bounding box center [783, 216] width 213 height 11
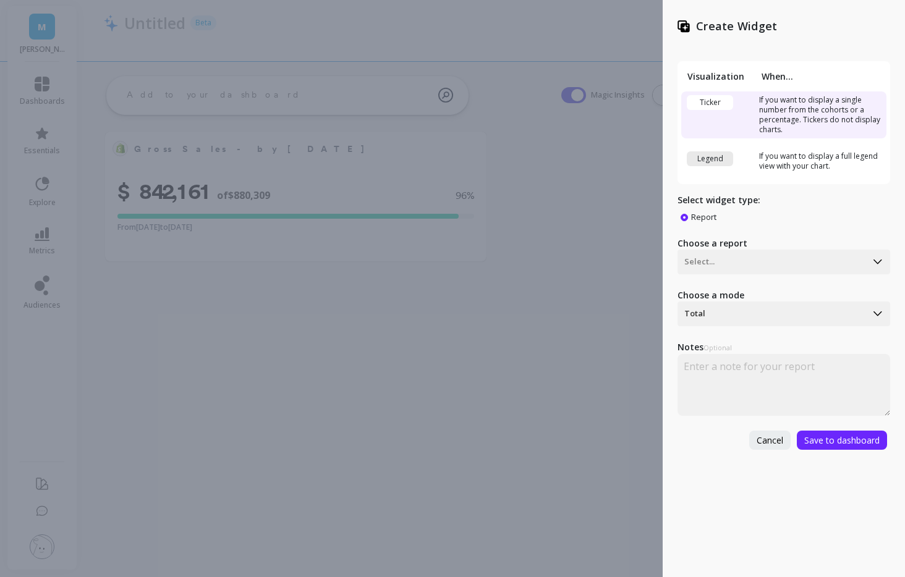
click at [706, 155] on div "Legend" at bounding box center [710, 158] width 46 height 15
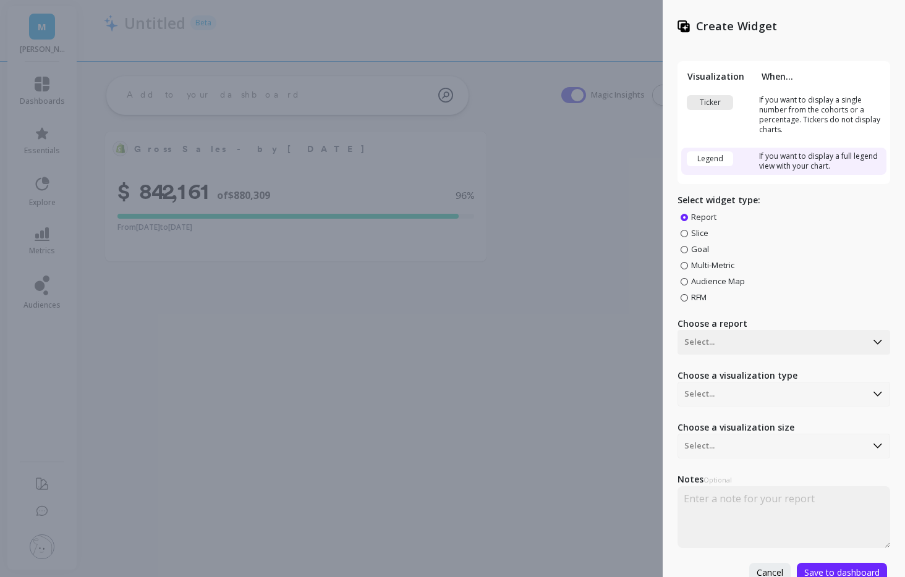
scroll to position [5, 0]
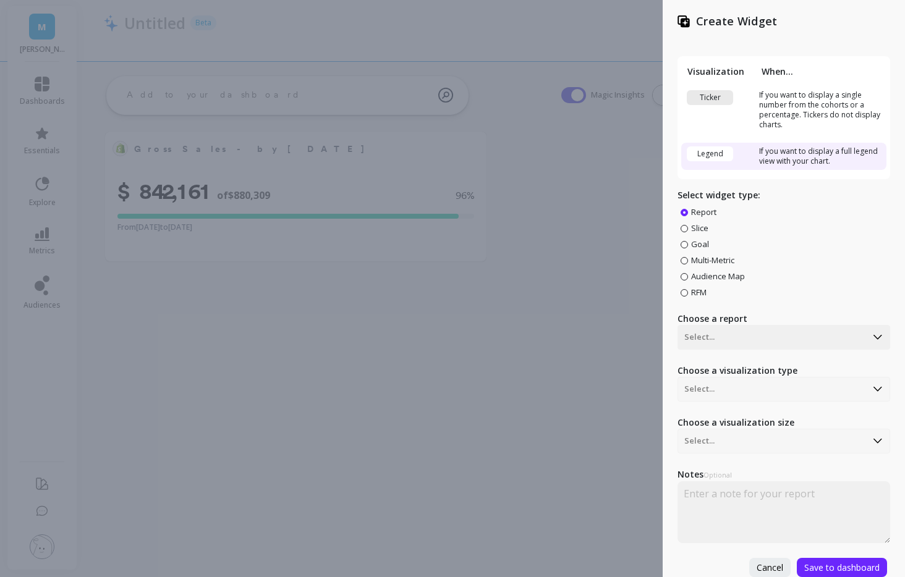
click at [705, 260] on span "Multi-Metric" at bounding box center [712, 260] width 43 height 11
click at [0, 0] on input "Multi-Metric" at bounding box center [0, 0] width 0 height 0
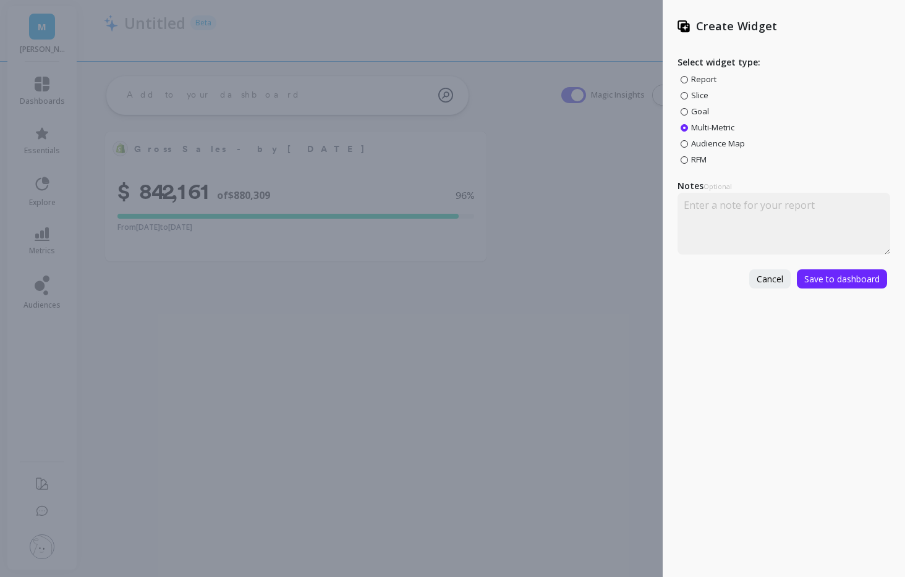
click at [698, 145] on span "Audience Map" at bounding box center [718, 143] width 54 height 11
click at [0, 0] on input "Audience Map" at bounding box center [0, 0] width 0 height 0
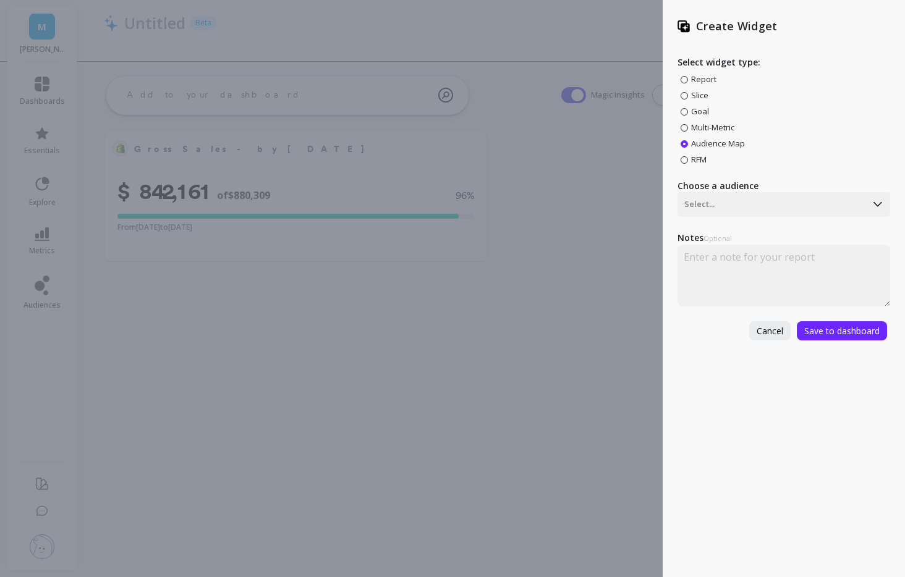
click at [531, 292] on div "Create Widget Select widget type: Report Slice Goal Multi-Metric Audience Map R…" at bounding box center [452, 288] width 905 height 577
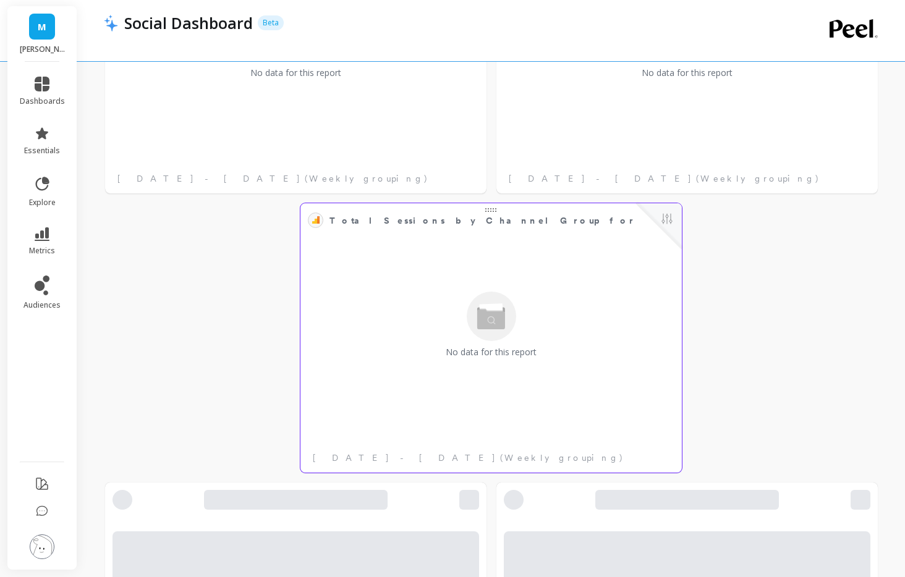
scroll to position [403, 0]
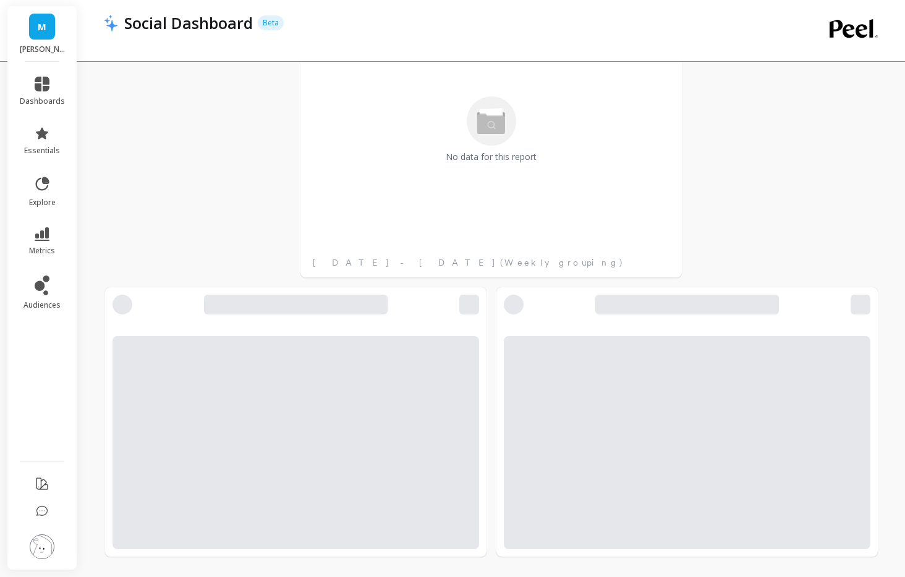
click at [38, 33] on span "M" at bounding box center [42, 27] width 9 height 14
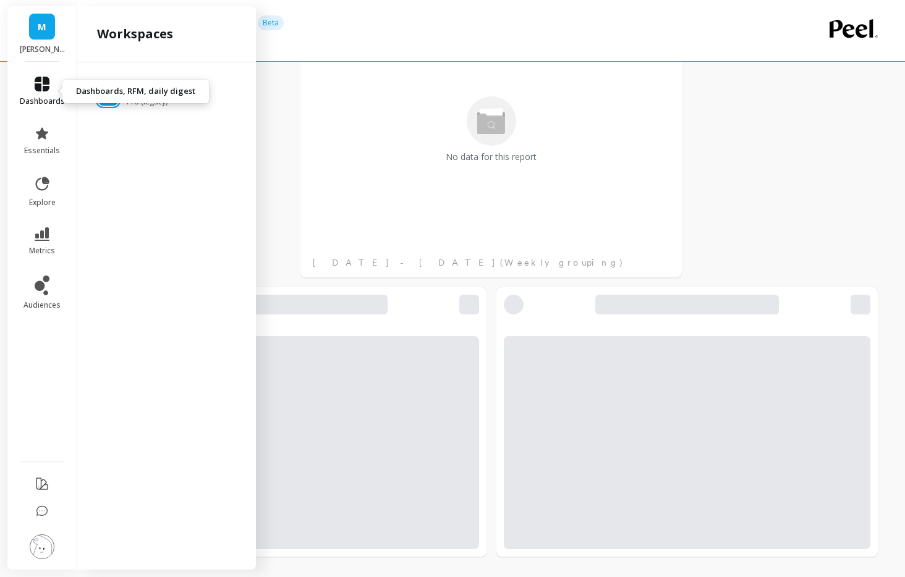
click at [43, 80] on icon at bounding box center [42, 84] width 15 height 15
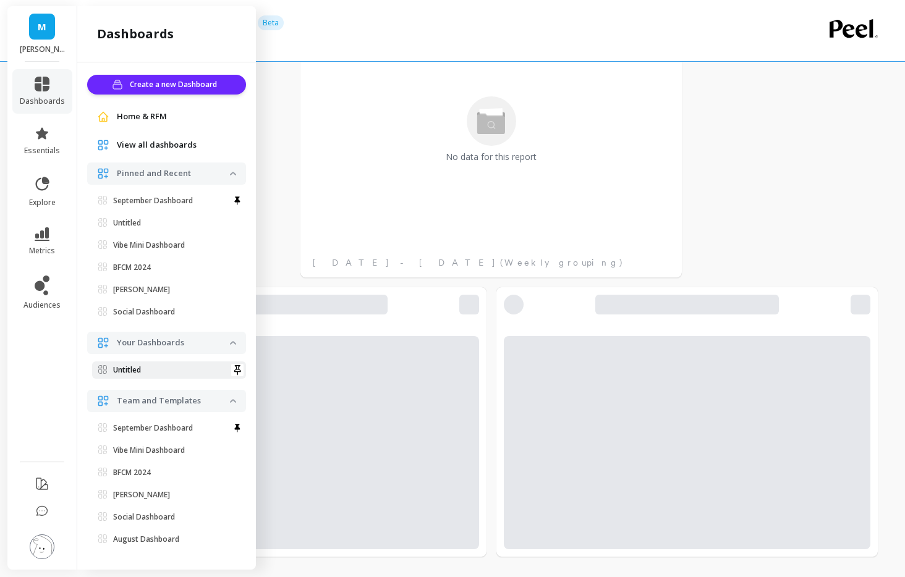
scroll to position [1, 0]
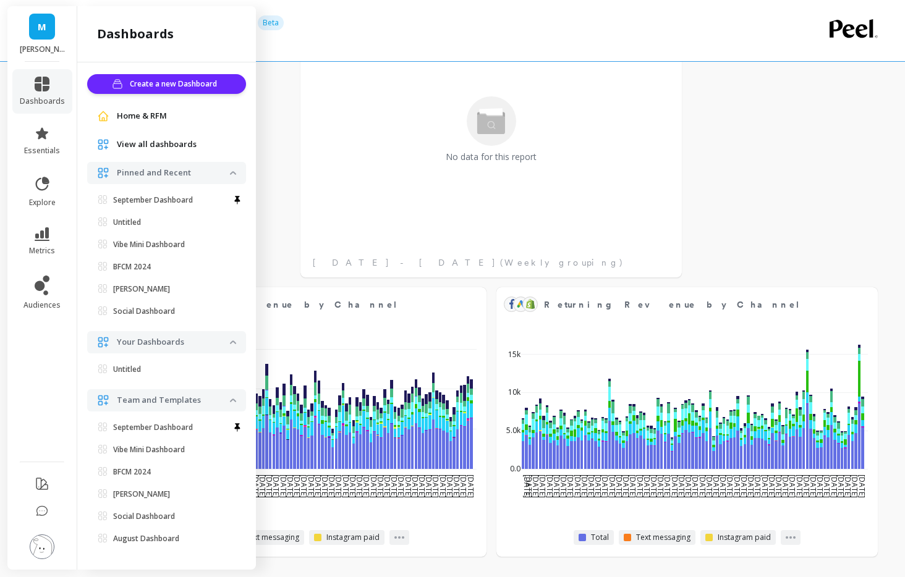
click at [148, 144] on span "View all dashboards" at bounding box center [157, 144] width 80 height 12
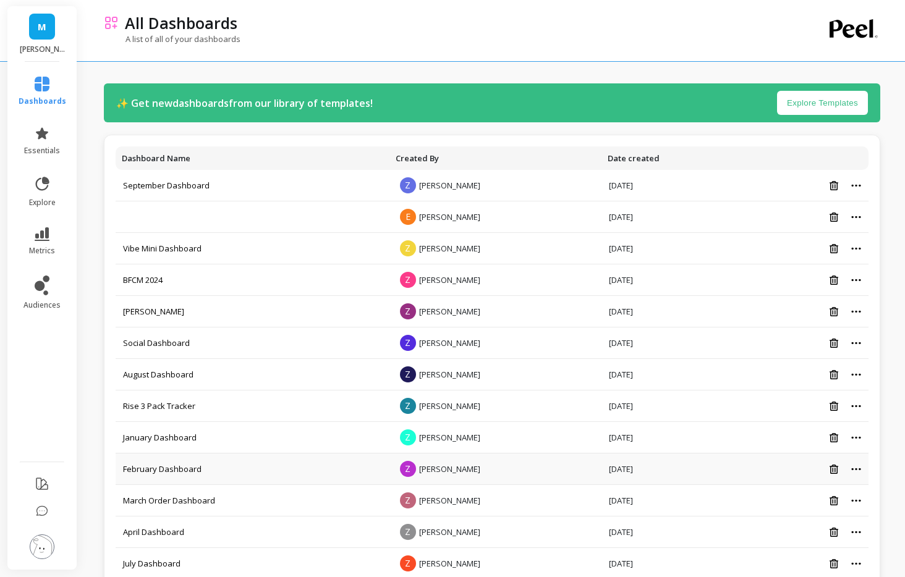
scroll to position [282, 0]
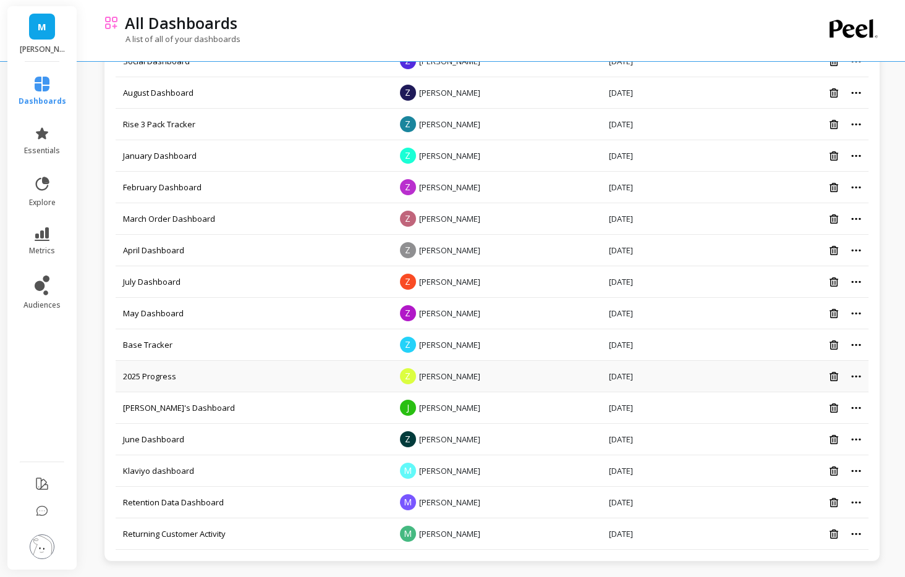
click at [163, 384] on td "2025 Progress" at bounding box center [253, 377] width 274 height 32
click at [163, 375] on link "2025 Progress" at bounding box center [149, 376] width 53 height 11
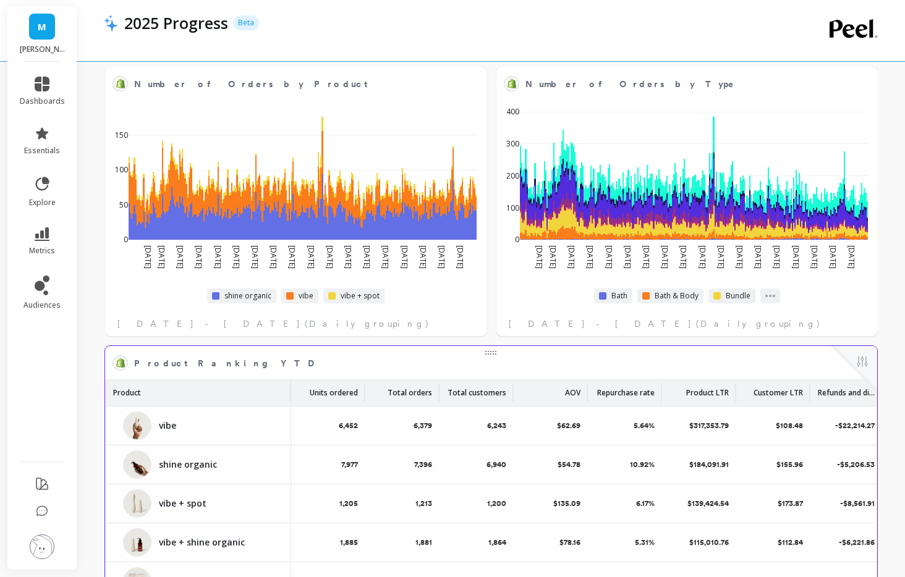
scroll to position [2643, 0]
